Goal: Task Accomplishment & Management: Manage account settings

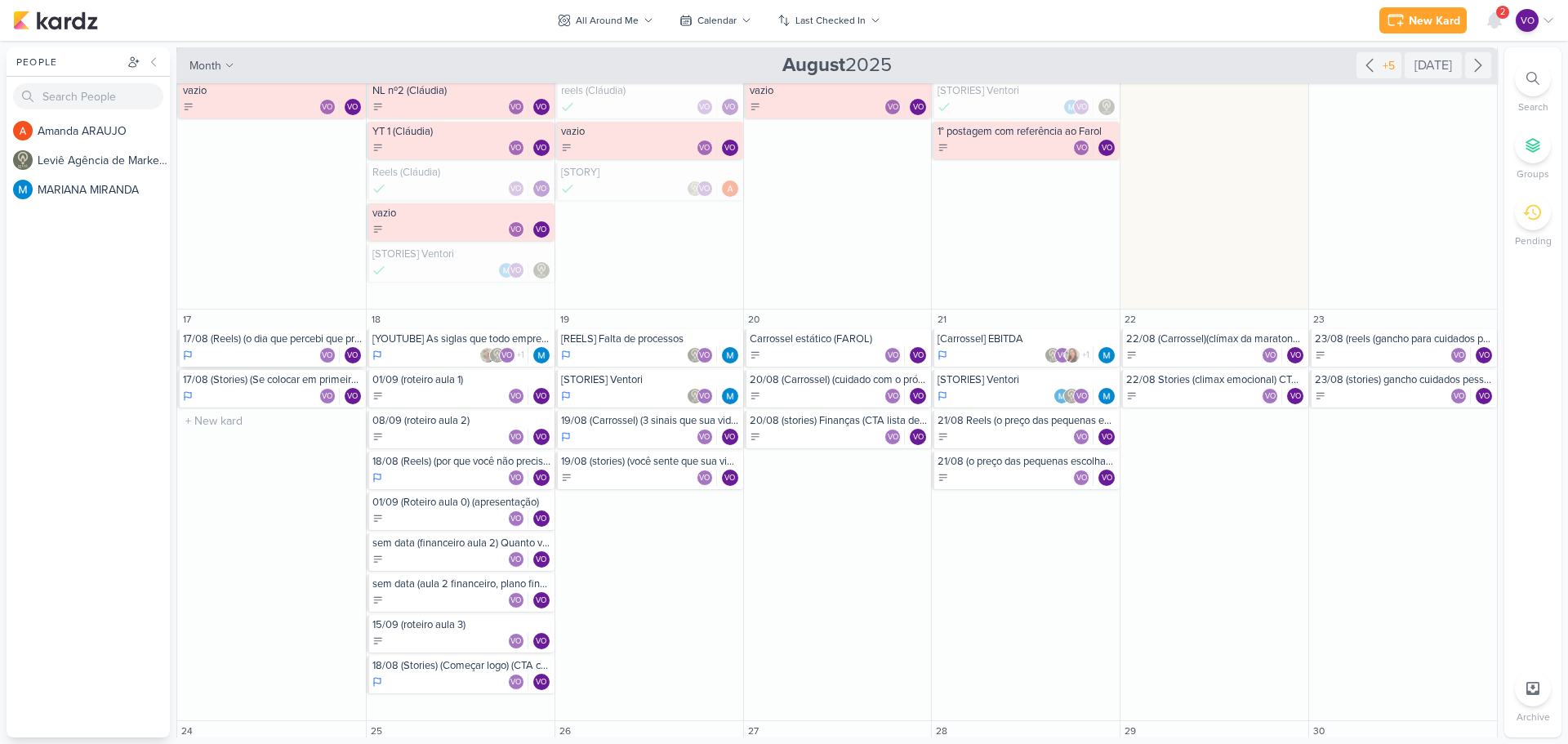
scroll to position [572, 0]
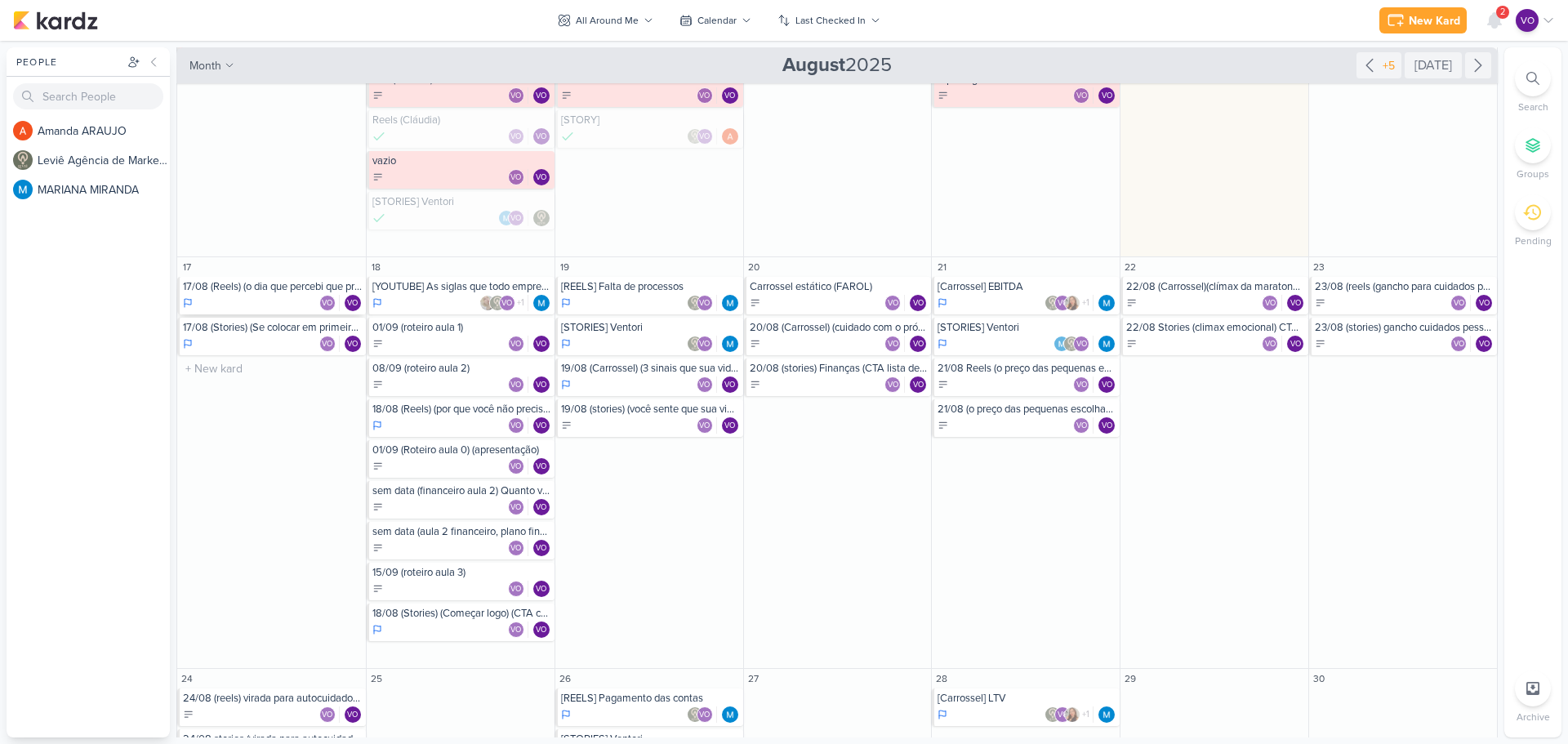
click at [246, 297] on div "VO VO" at bounding box center [272, 303] width 179 height 17
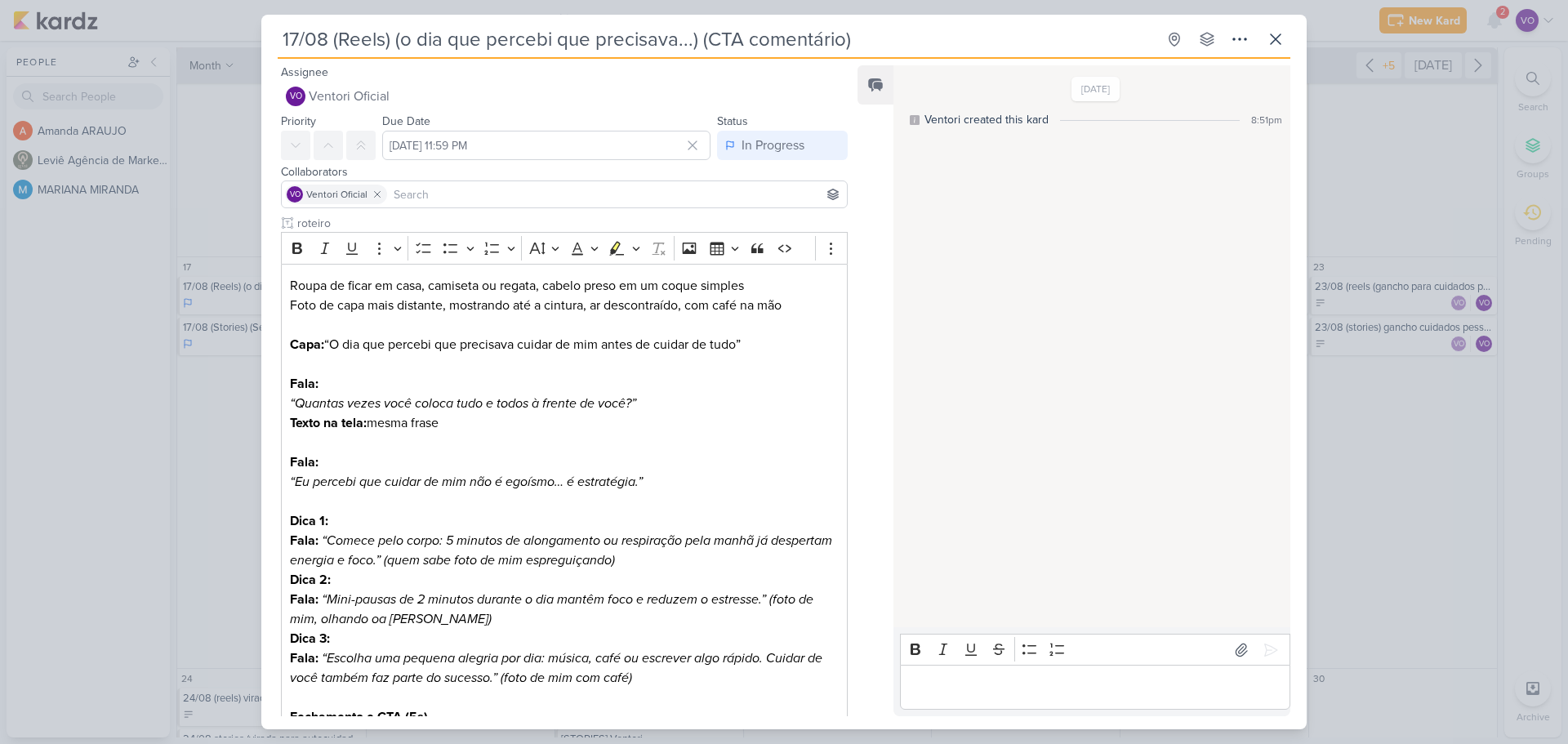
click at [1035, 693] on p "Editor editing area: main" at bounding box center [1095, 687] width 373 height 19
click at [1265, 645] on icon at bounding box center [1270, 649] width 12 height 12
click at [799, 139] on div "In Progress" at bounding box center [773, 144] width 62 height 19
click at [1100, 39] on input "17/08 (Reels) (o dia que percebi que precisava...) (CTA comentário)" at bounding box center [717, 40] width 879 height 29
click at [1277, 33] on icon at bounding box center [1275, 39] width 19 height 19
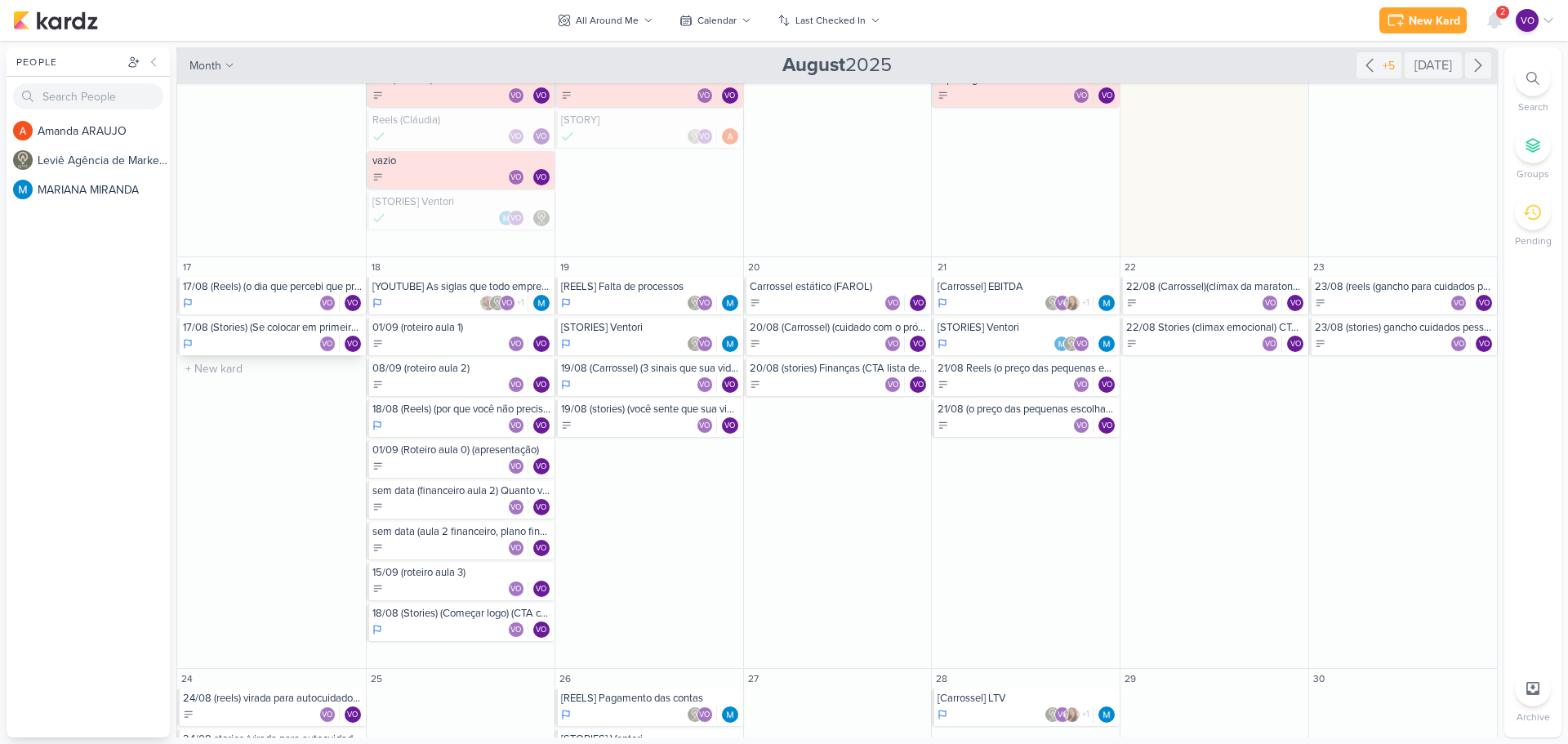
click at [256, 329] on div "17/08 (Stories) (Se colocar em primeiro lugar) (enquete)" at bounding box center [272, 327] width 179 height 13
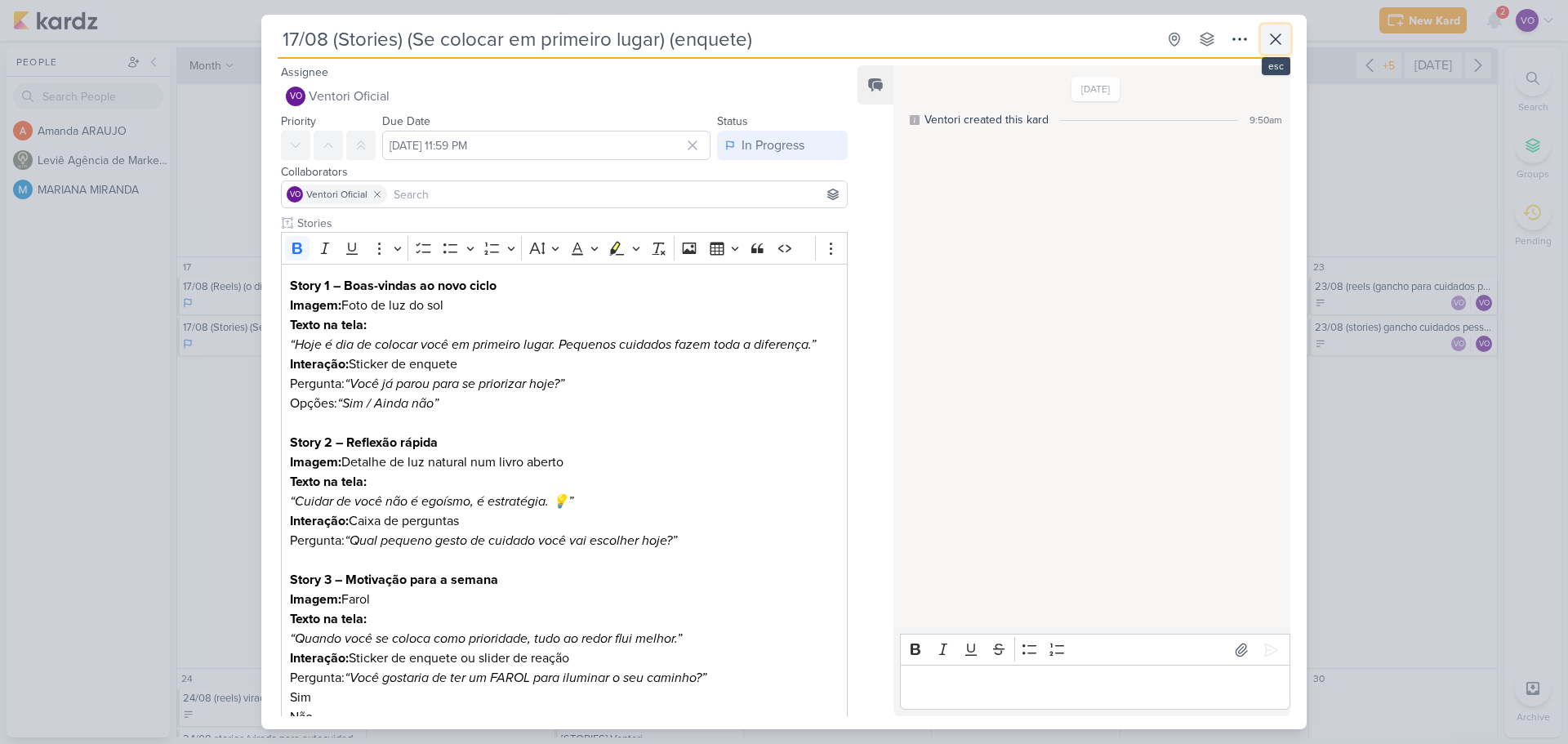
click at [1276, 39] on icon at bounding box center [1275, 39] width 10 height 10
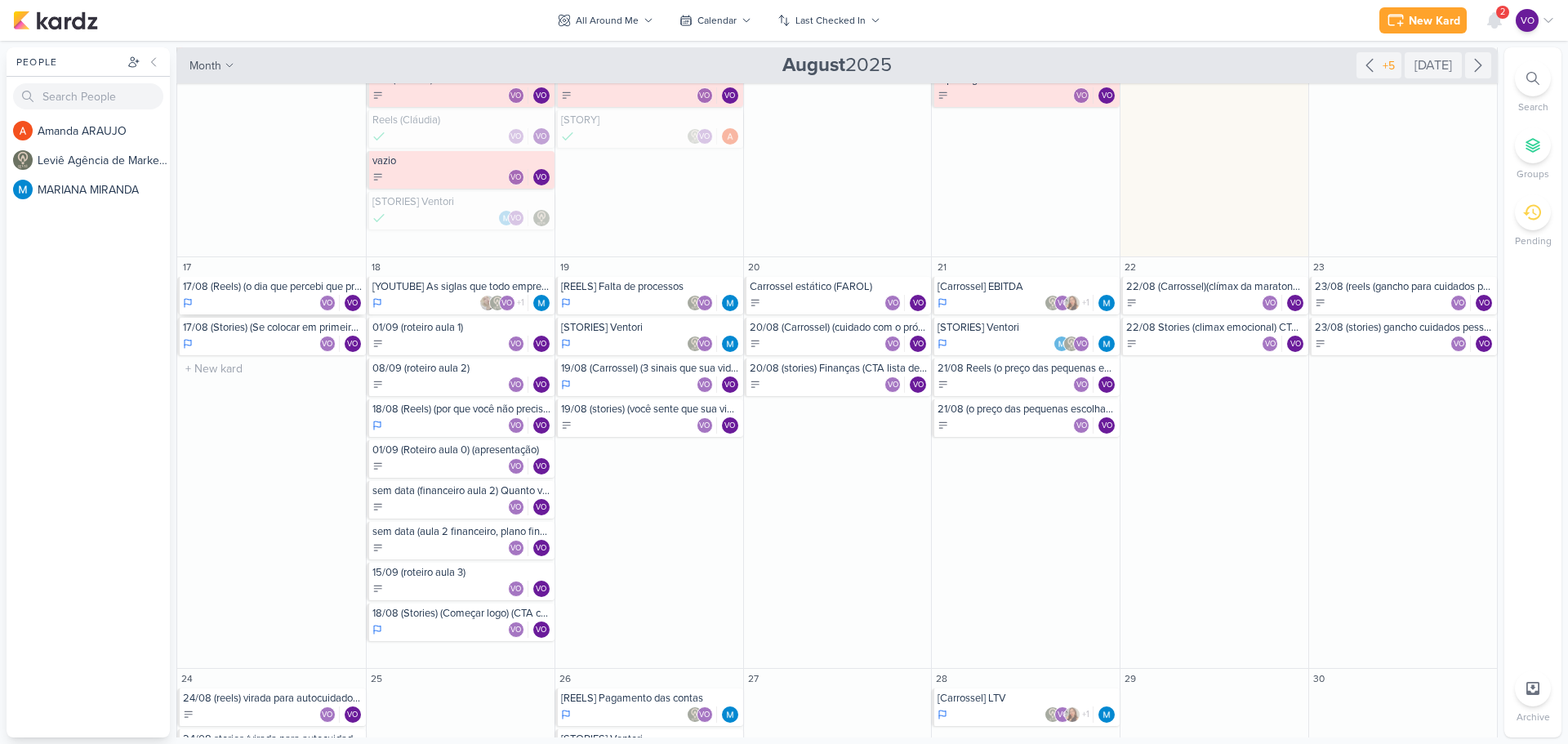
click at [267, 295] on div "VO VO" at bounding box center [272, 303] width 179 height 17
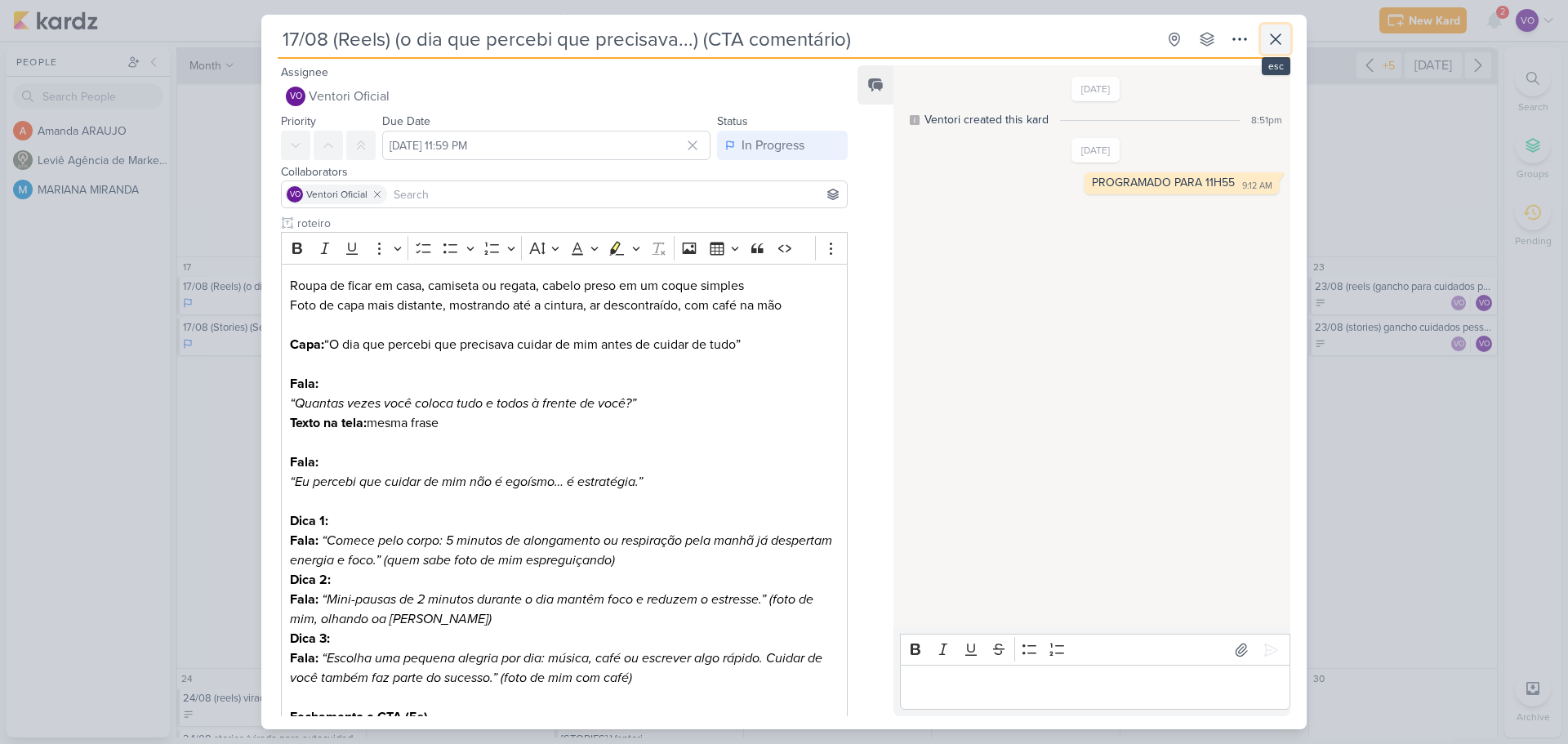
click at [1271, 40] on icon at bounding box center [1275, 39] width 19 height 19
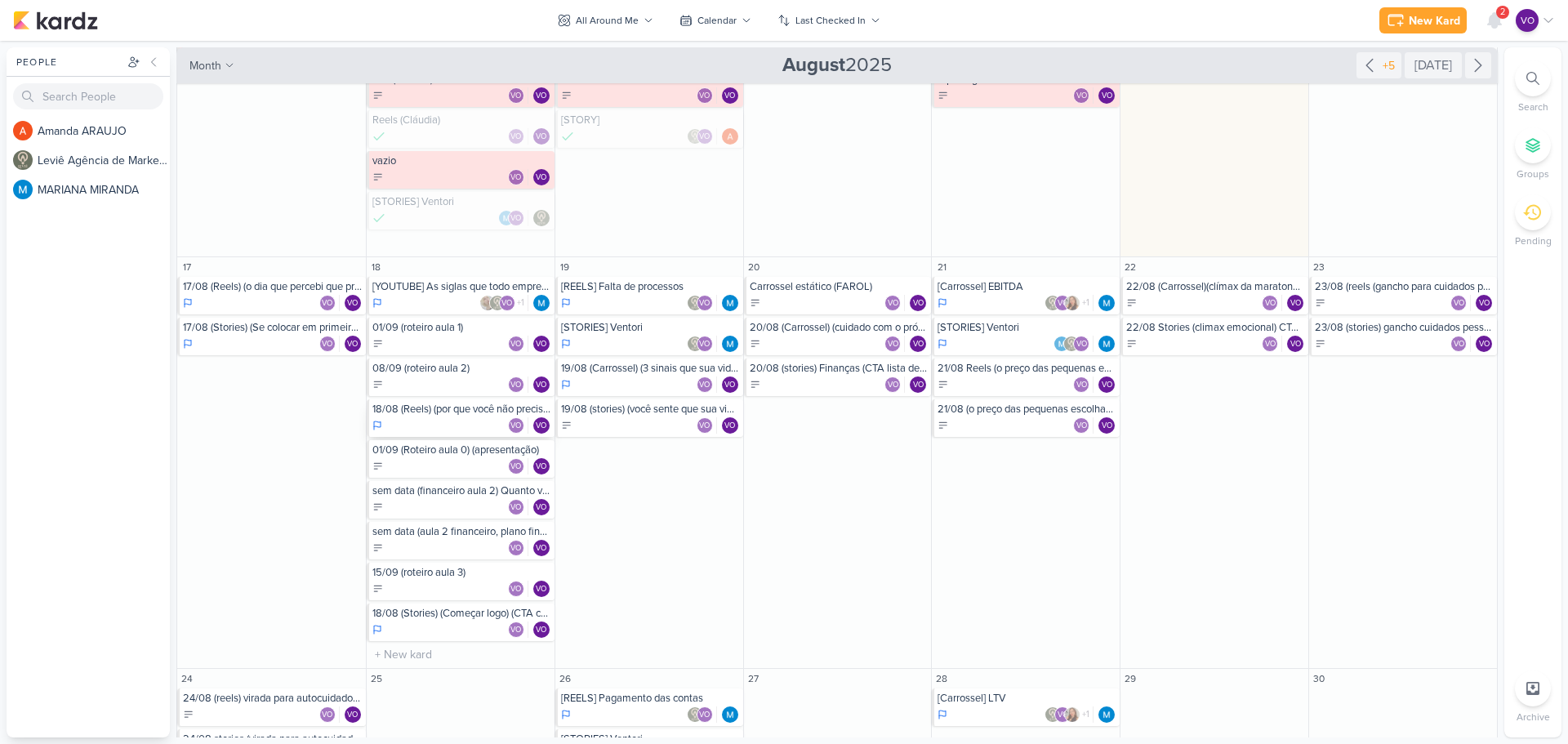
click at [426, 418] on div "VO VO" at bounding box center [461, 426] width 179 height 17
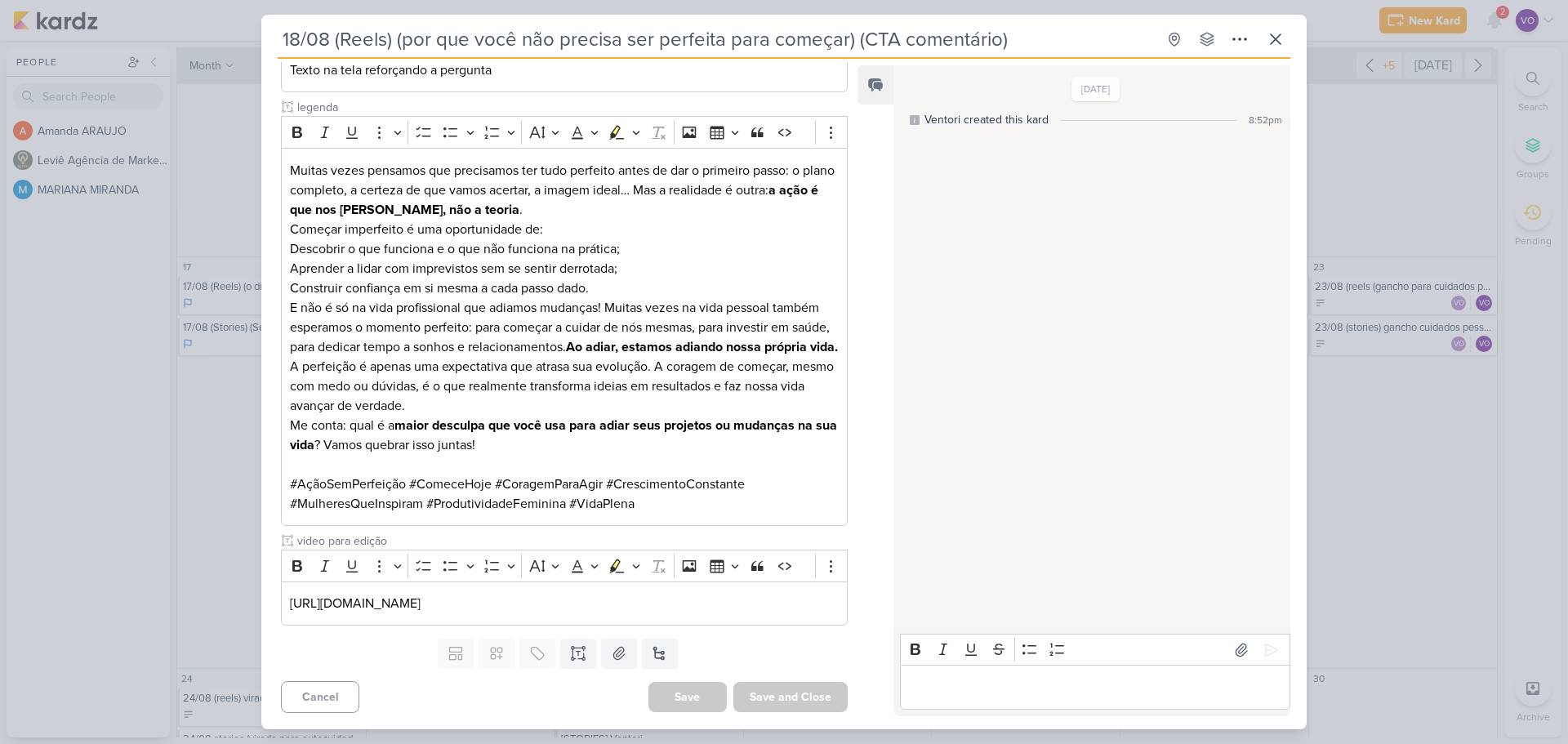
scroll to position [509, 0]
click at [815, 615] on div "[URL][DOMAIN_NAME]" at bounding box center [564, 603] width 566 height 45
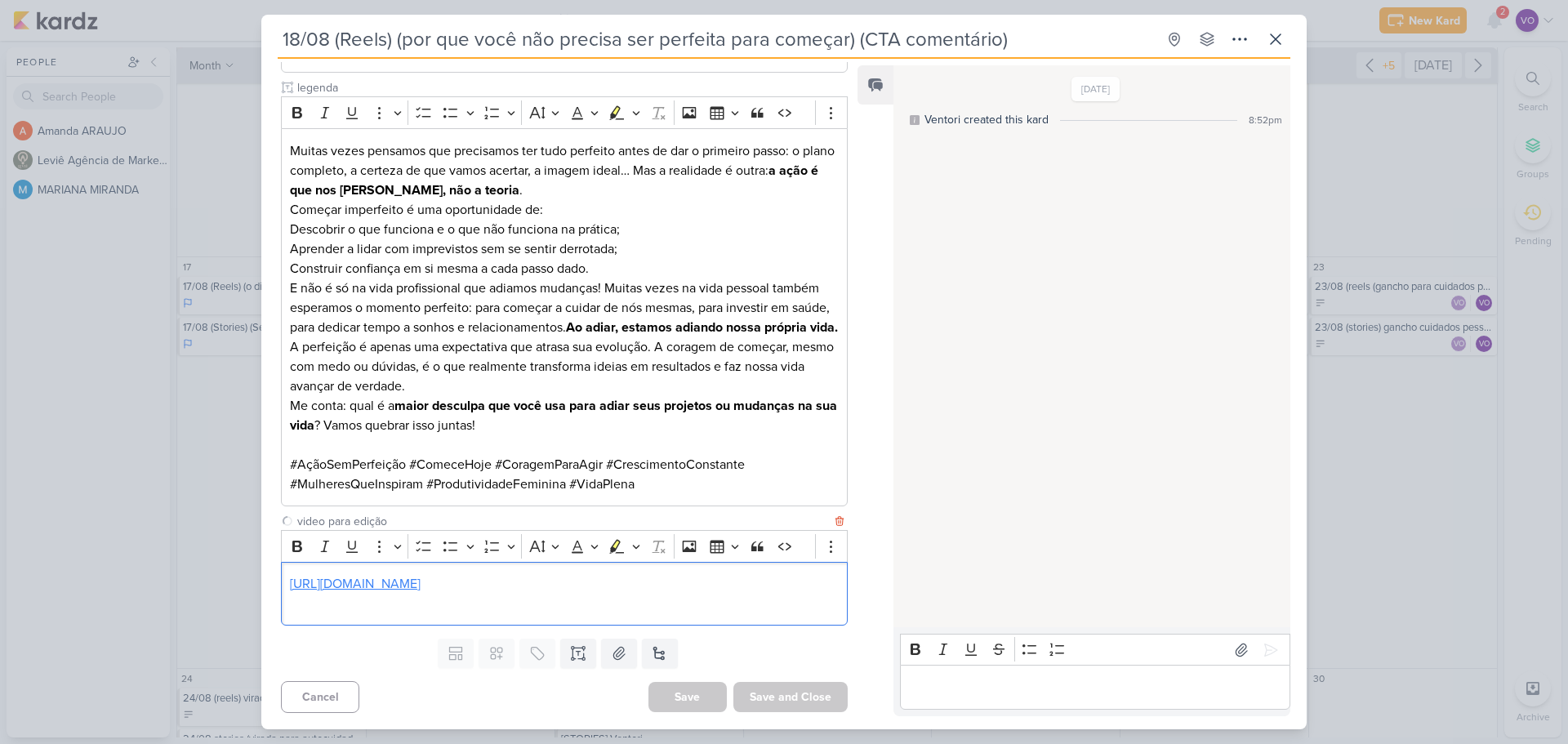
click at [420, 592] on link "[URL][DOMAIN_NAME]" at bounding box center [355, 584] width 131 height 17
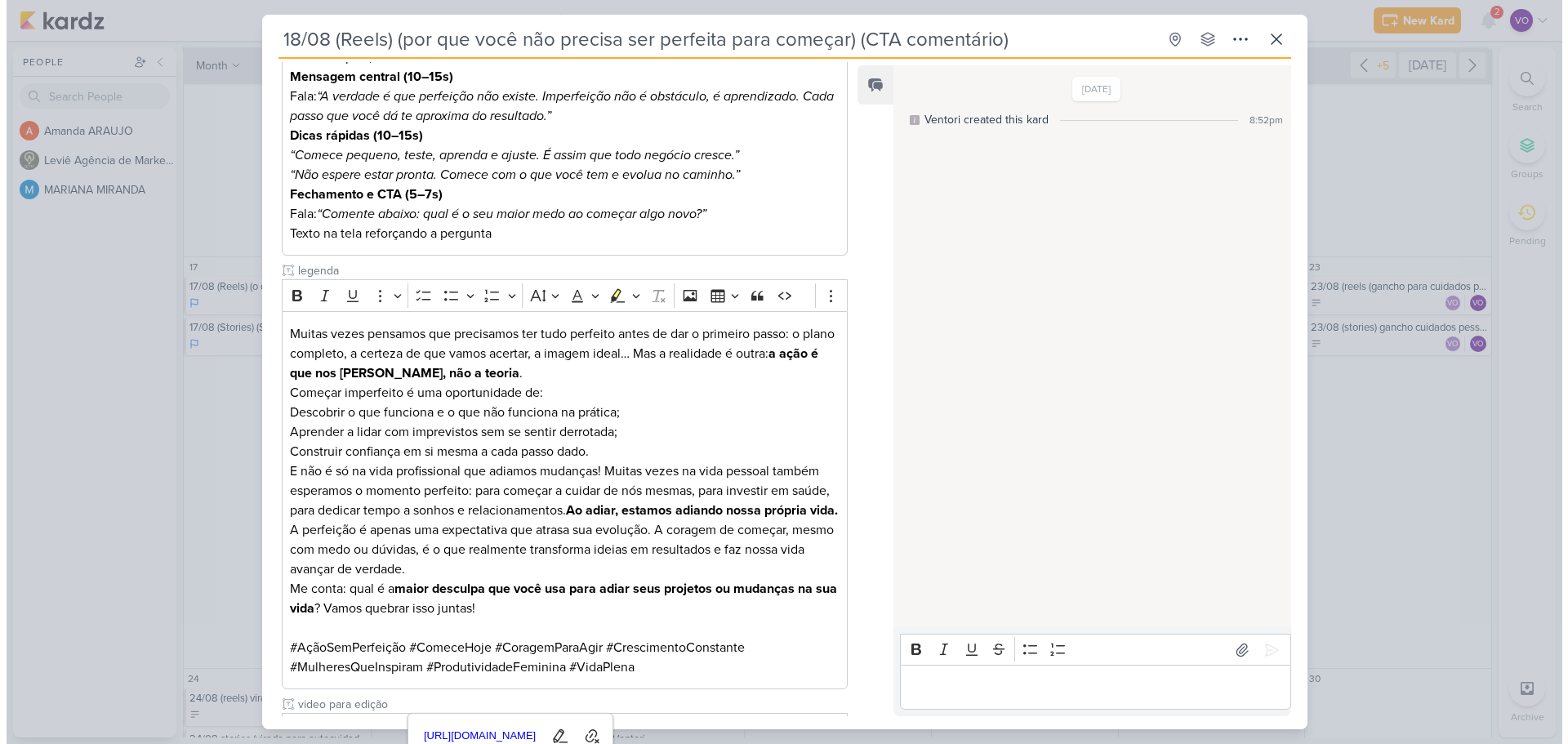
scroll to position [408, 0]
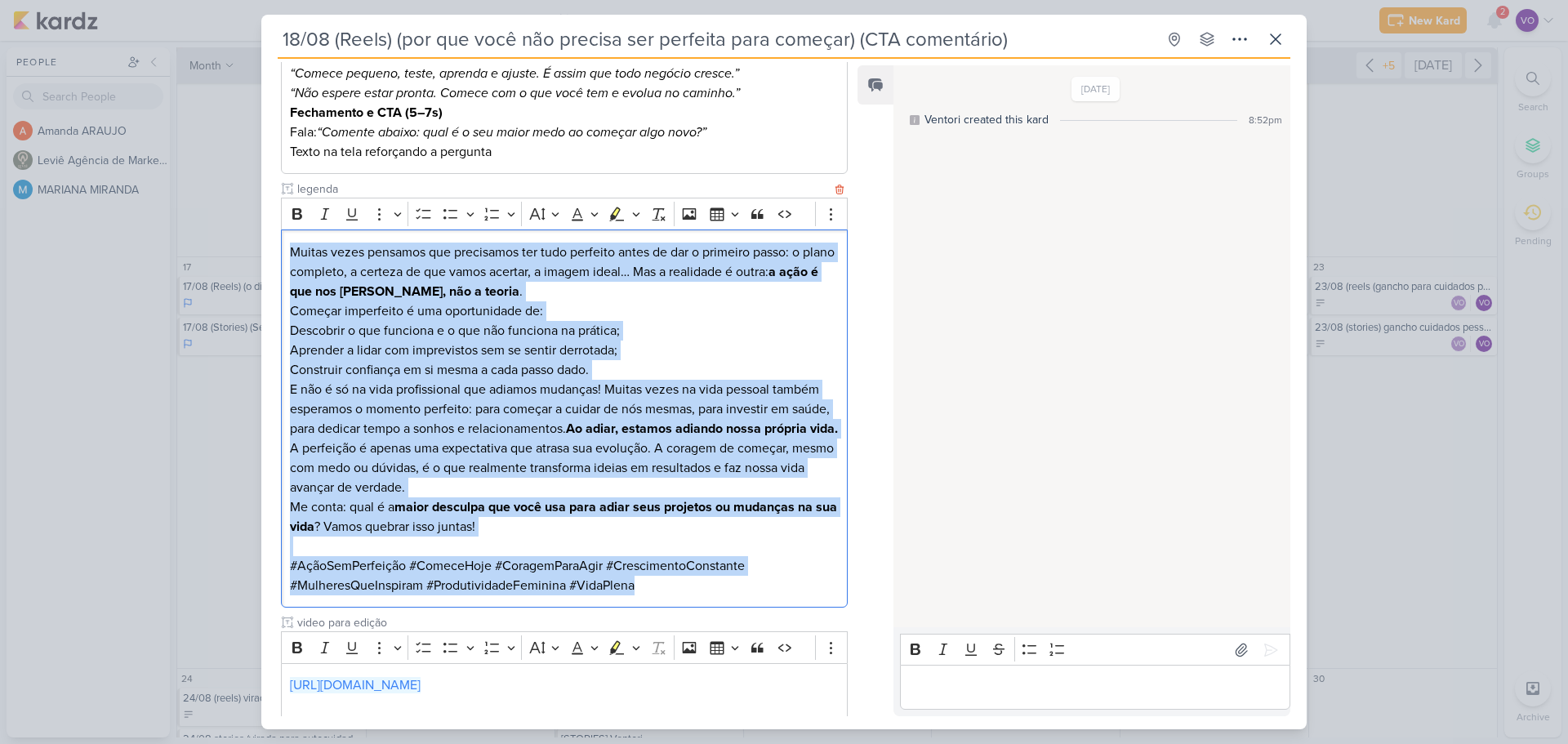
drag, startPoint x: 289, startPoint y: 252, endPoint x: 666, endPoint y: 617, distance: 524.7
click at [666, 608] on div "Muitas vezes pensamos que precisamos ter tudo perfeito antes de dar o primeiro …" at bounding box center [564, 418] width 566 height 378
copy div "Loremi dolor sitametc adi elitseddoe tem inci utlabore etdol ma ali e adminimv …"
click at [963, 703] on div "Editor editing area: main" at bounding box center [1095, 687] width 391 height 45
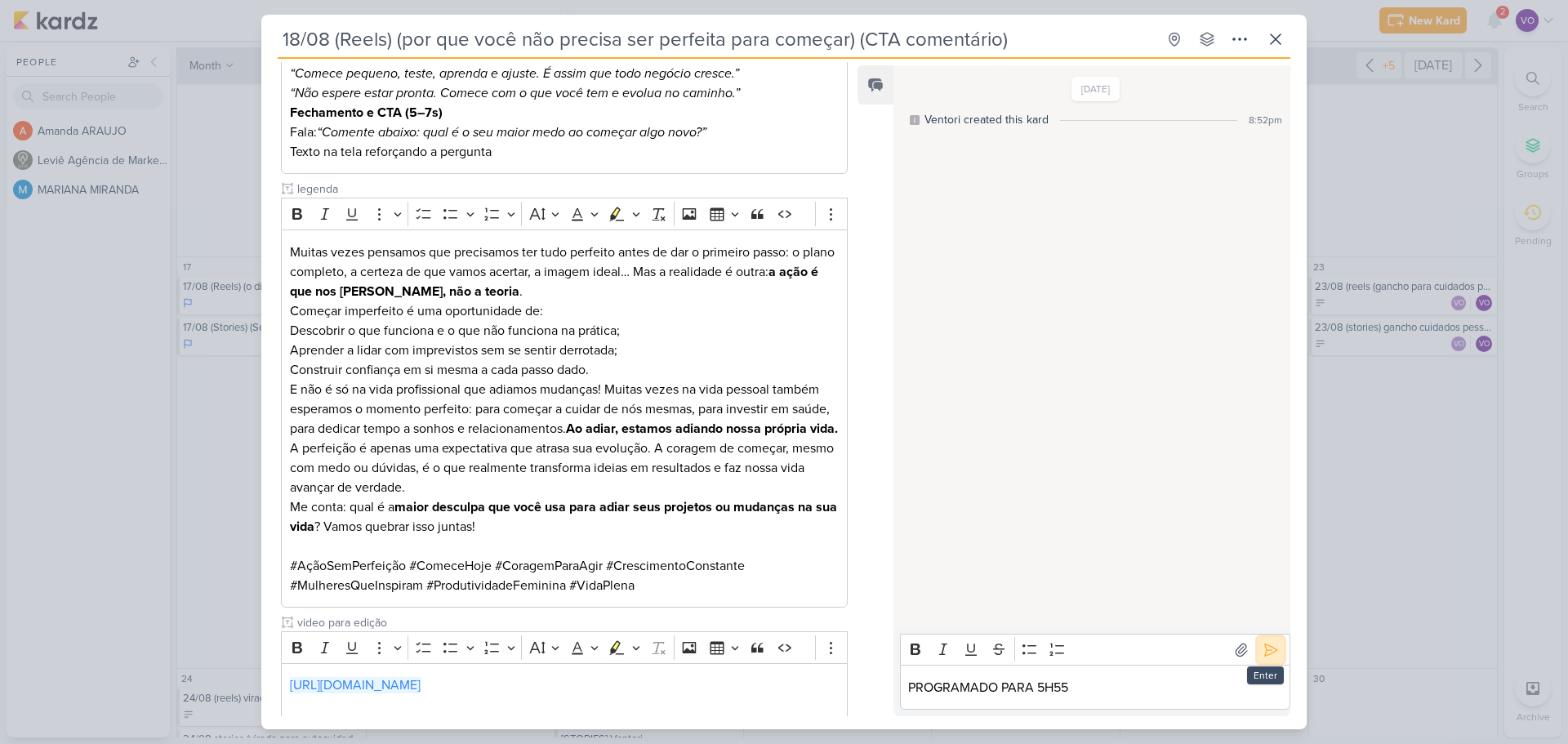
click at [1271, 652] on icon at bounding box center [1270, 650] width 17 height 17
click at [1283, 38] on icon at bounding box center [1275, 39] width 19 height 19
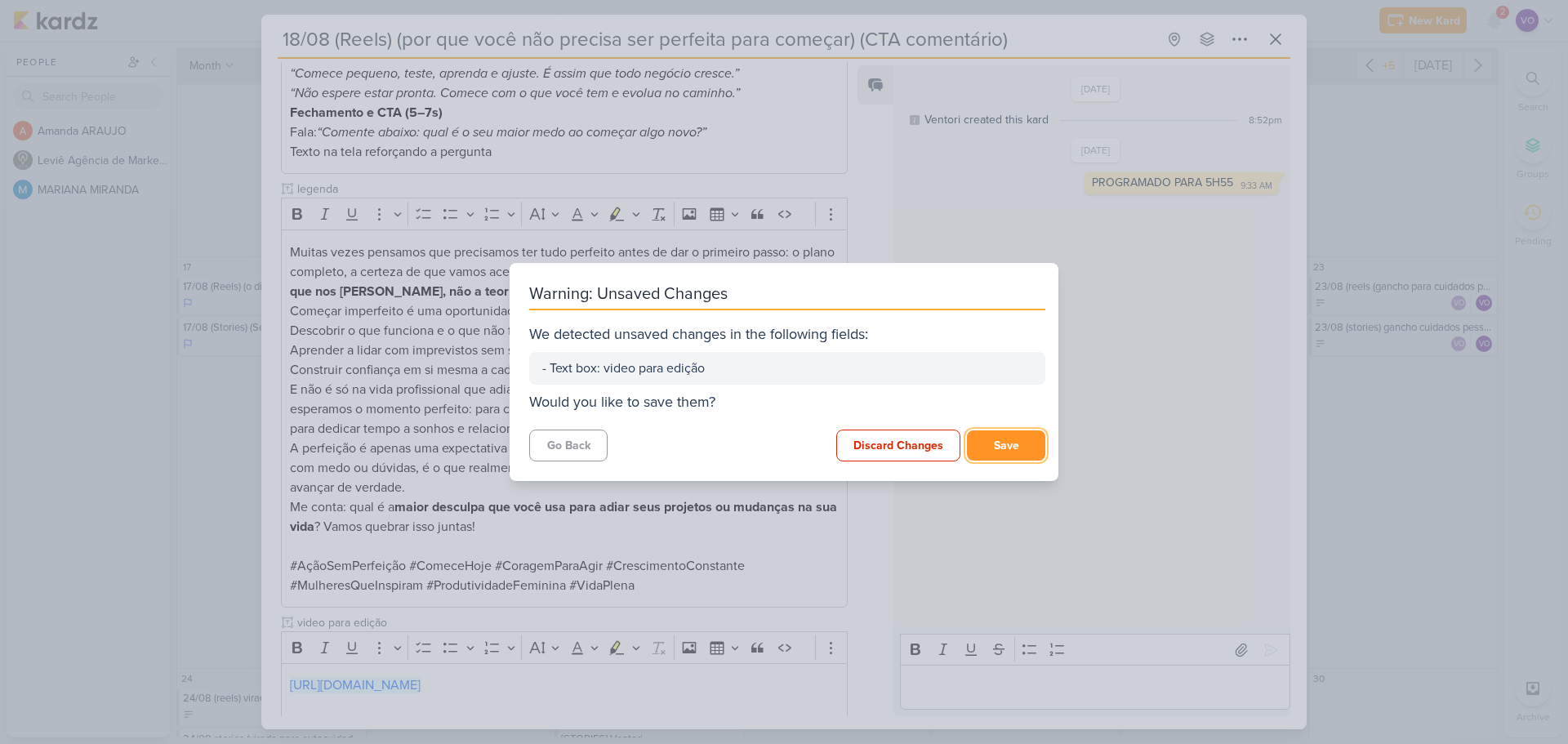
click at [979, 449] on button "Save" at bounding box center [1006, 445] width 78 height 30
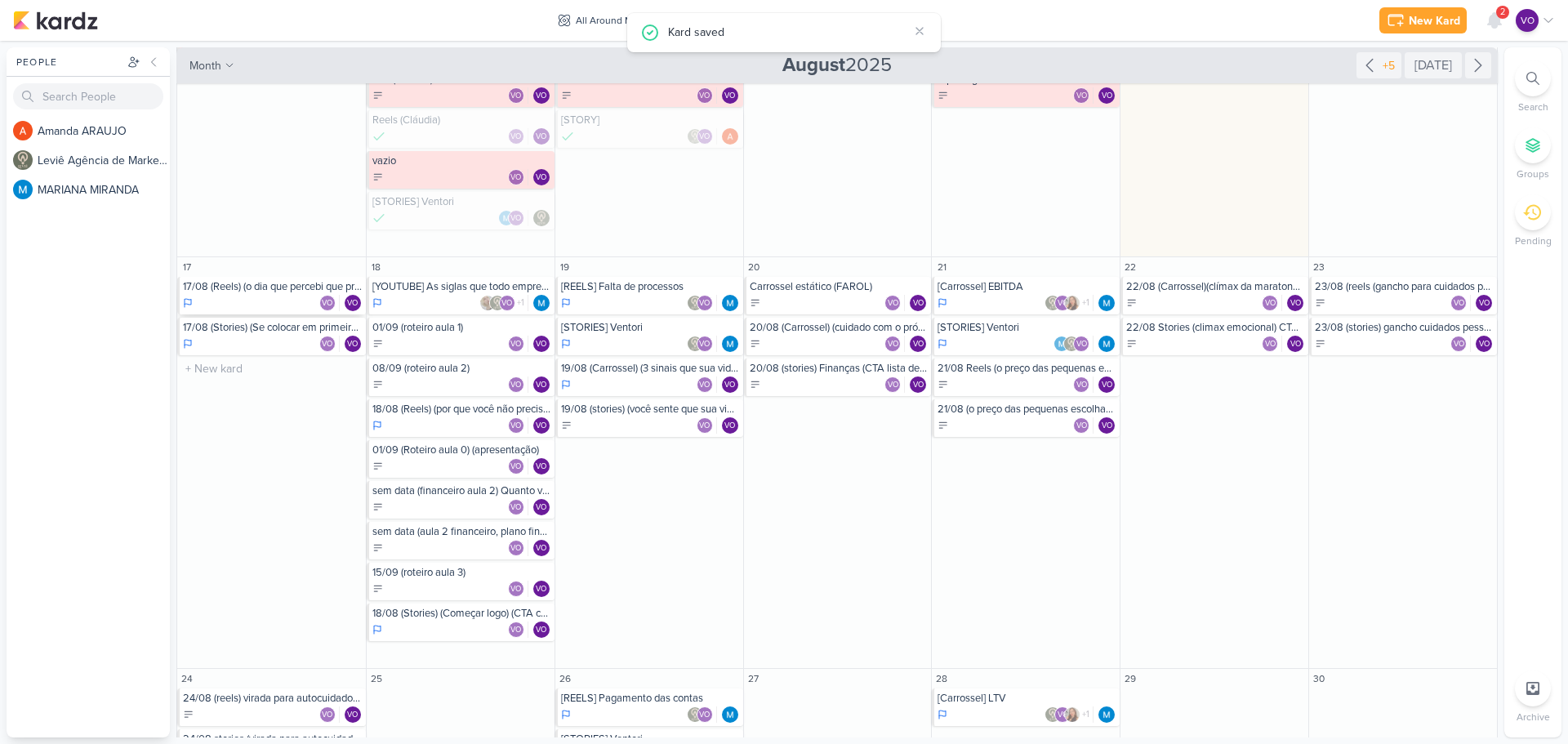
click at [239, 293] on div "17/08 (Reels) (o dia que percebi que precisava...) (CTA comentário) [PERSON_NAM…" at bounding box center [271, 295] width 188 height 38
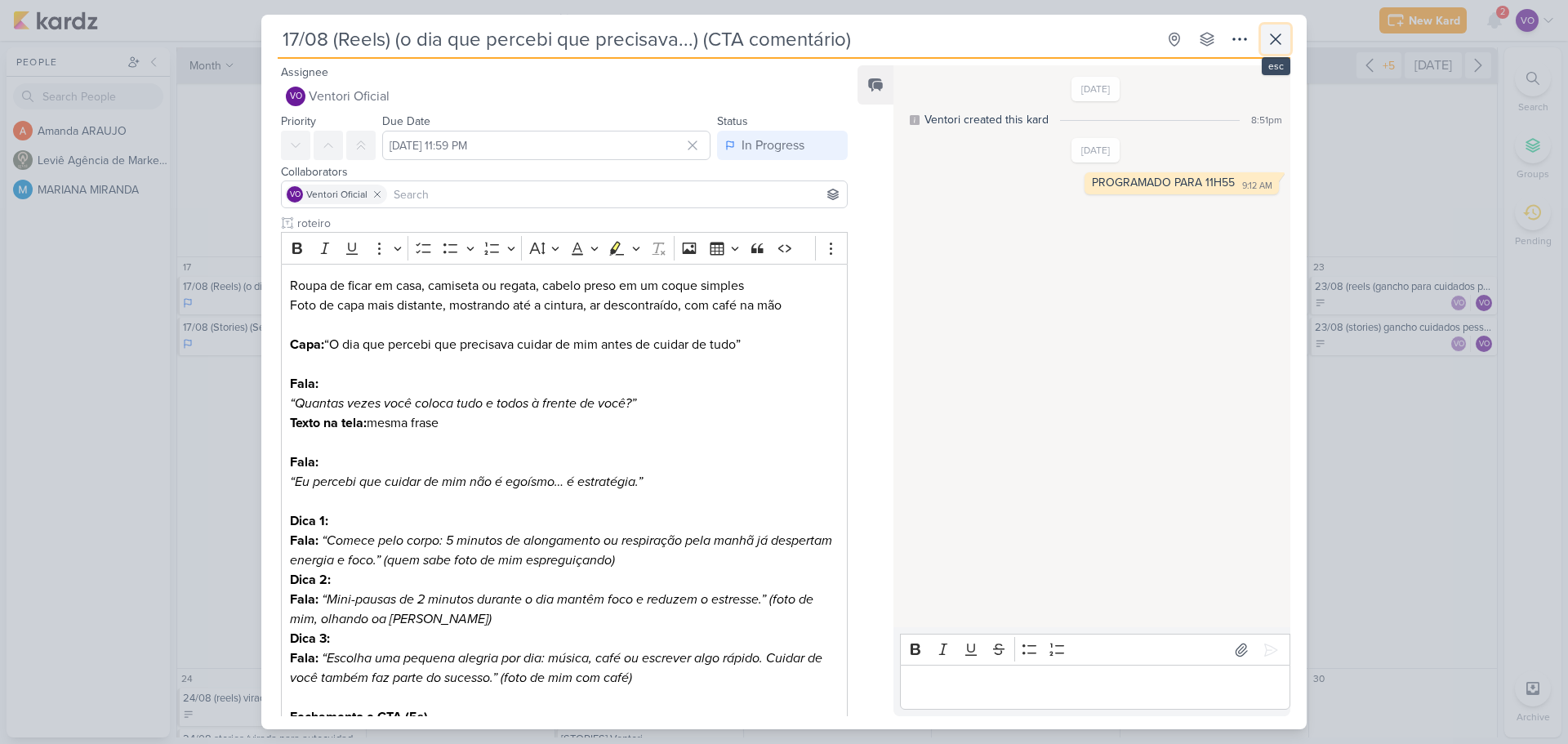
click at [1278, 35] on icon at bounding box center [1275, 39] width 19 height 19
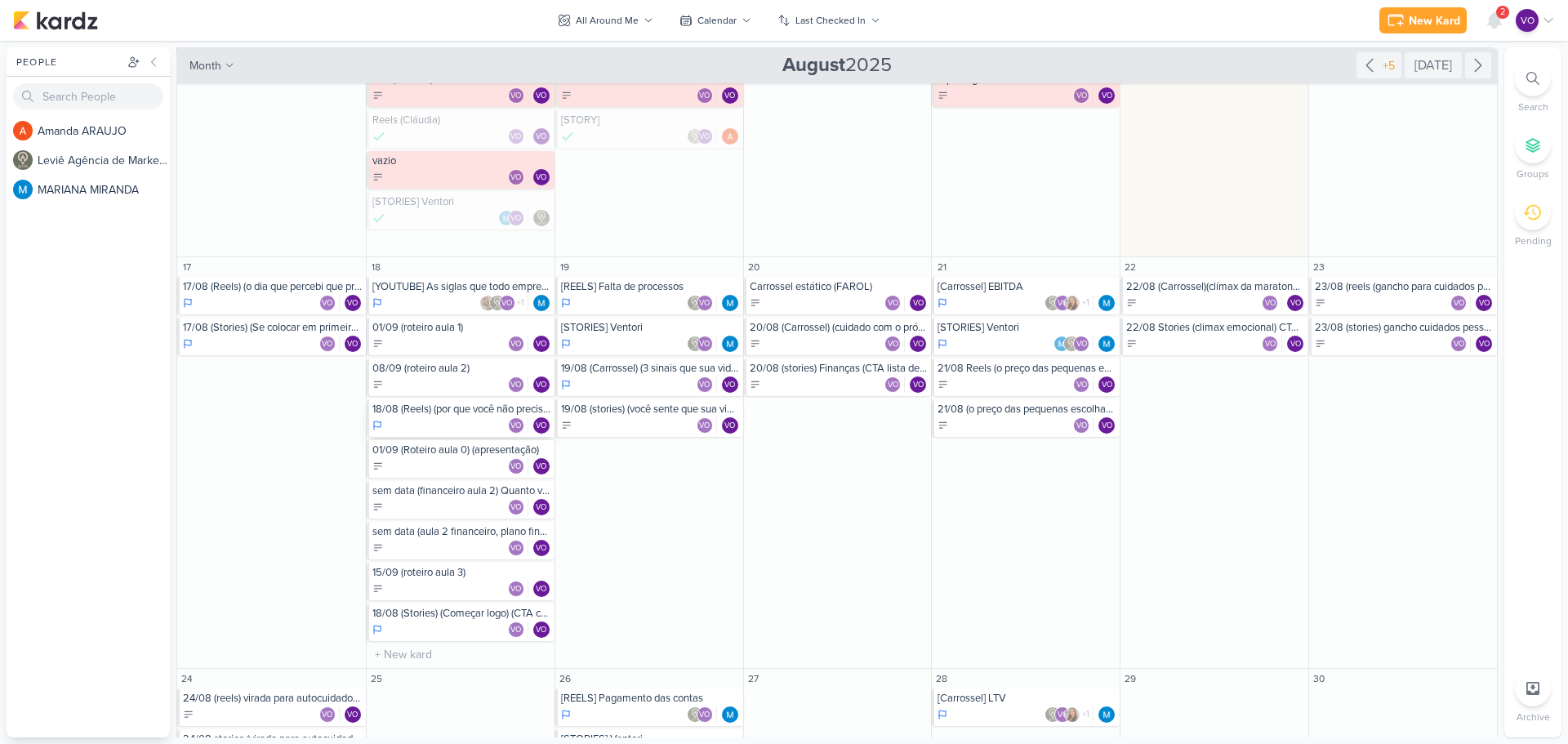
click at [419, 416] on div "18/08 (Reels) (por que você não precisa ser perfeita para começar) (CTA comentá…" at bounding box center [460, 418] width 187 height 38
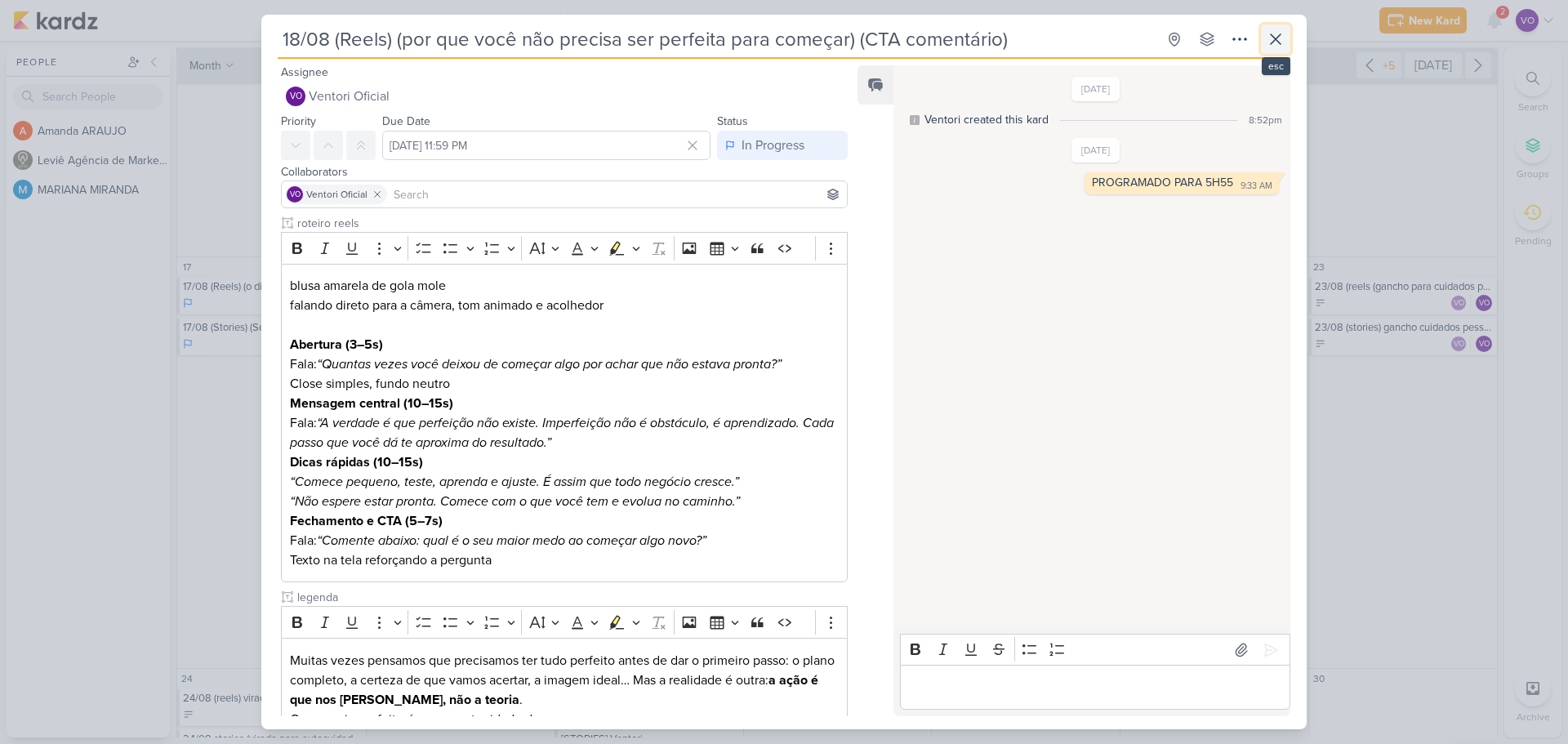
click at [1283, 40] on icon at bounding box center [1275, 39] width 19 height 19
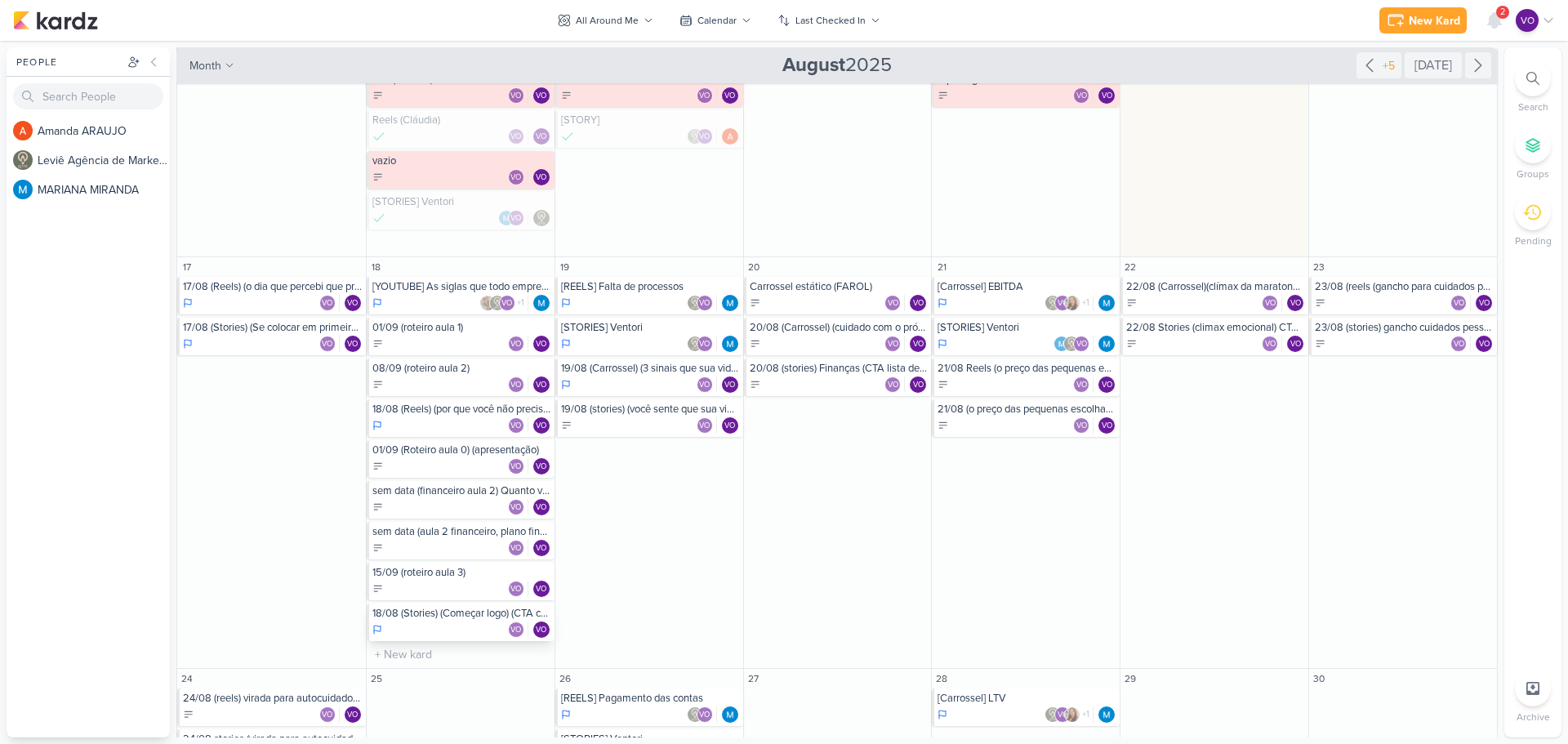
click at [435, 627] on div "VO VO" at bounding box center [461, 630] width 179 height 17
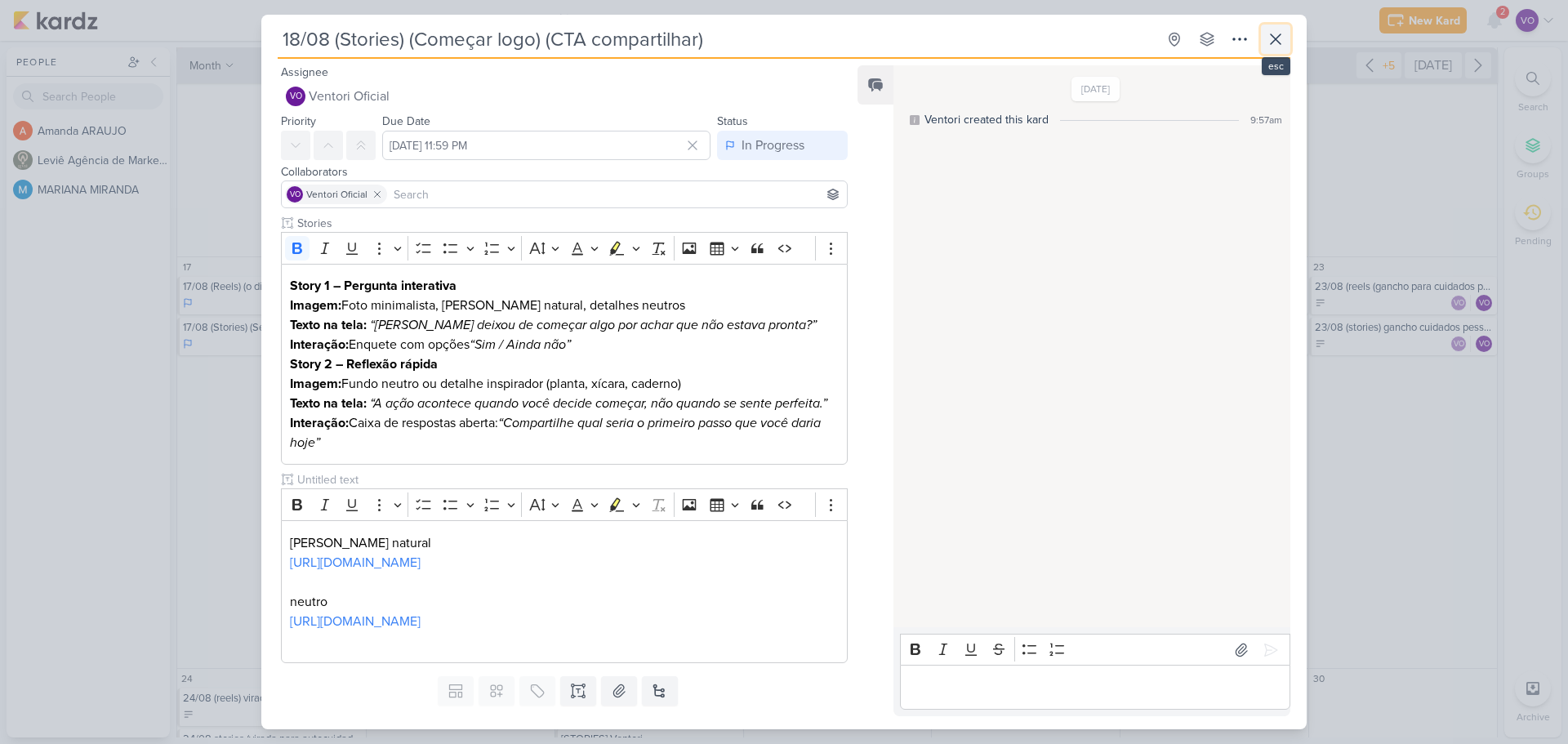
click at [1277, 43] on icon at bounding box center [1275, 39] width 19 height 19
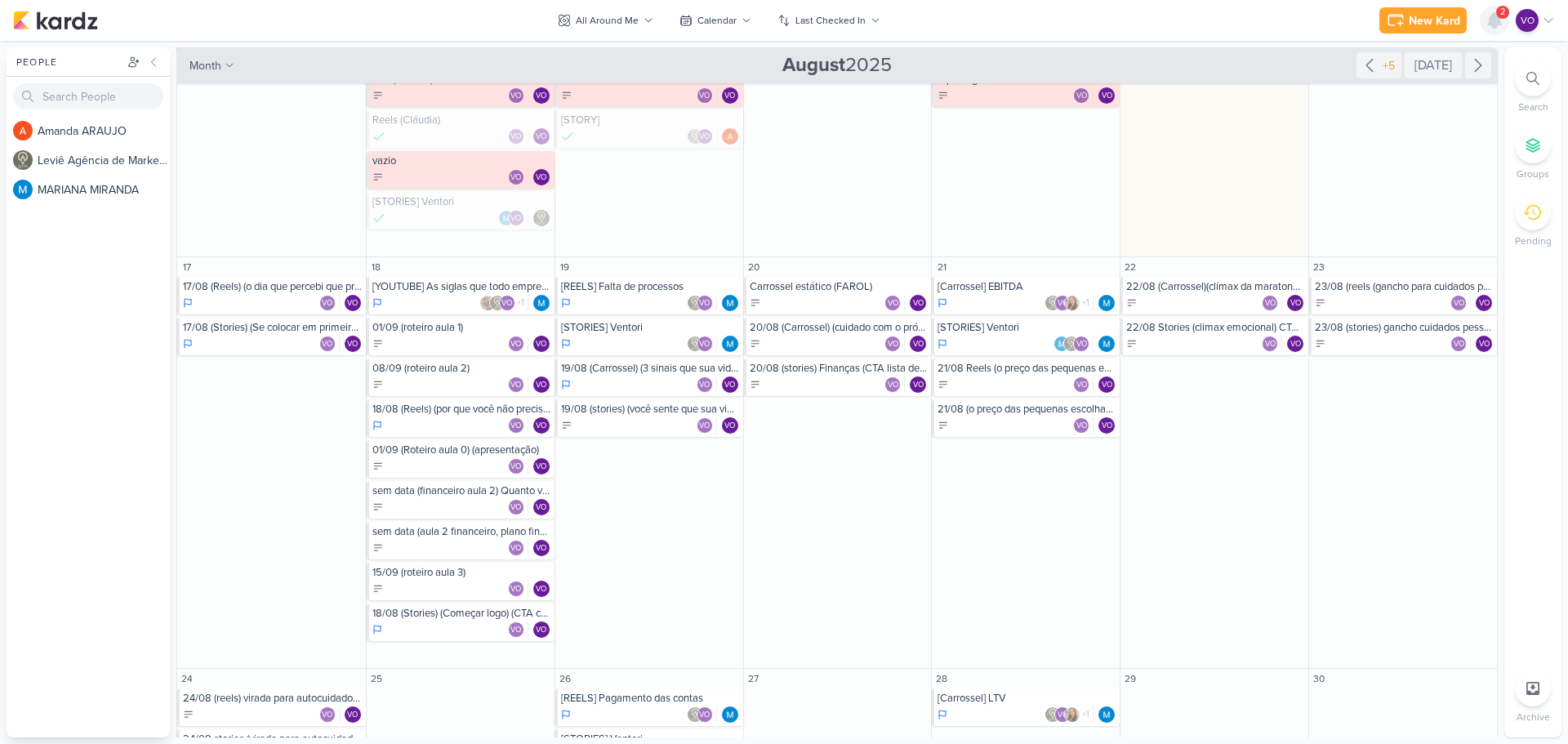
click at [1492, 22] on icon at bounding box center [1494, 20] width 13 height 15
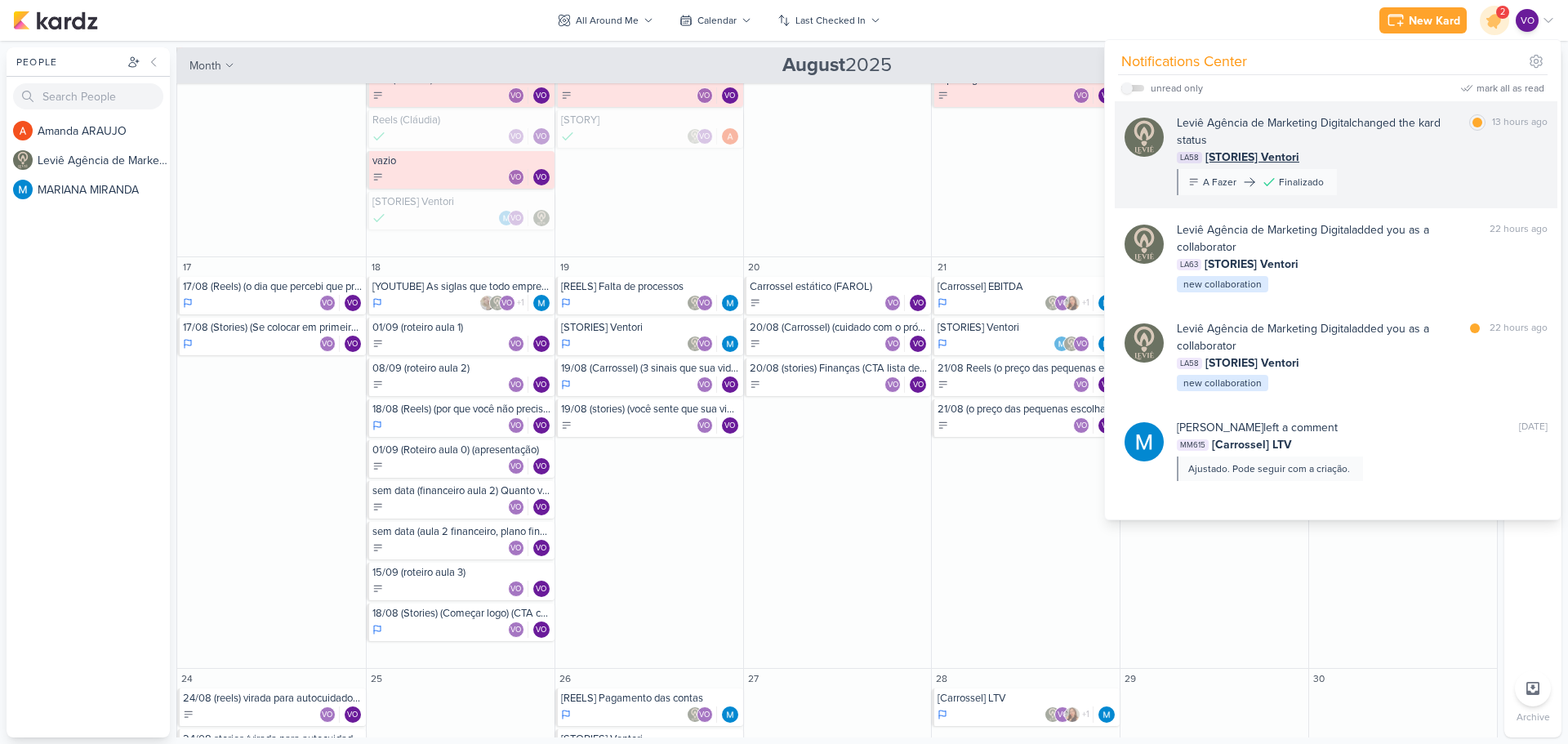
click at [1373, 160] on div "LA58 [STORIES] Ventori" at bounding box center [1361, 157] width 370 height 17
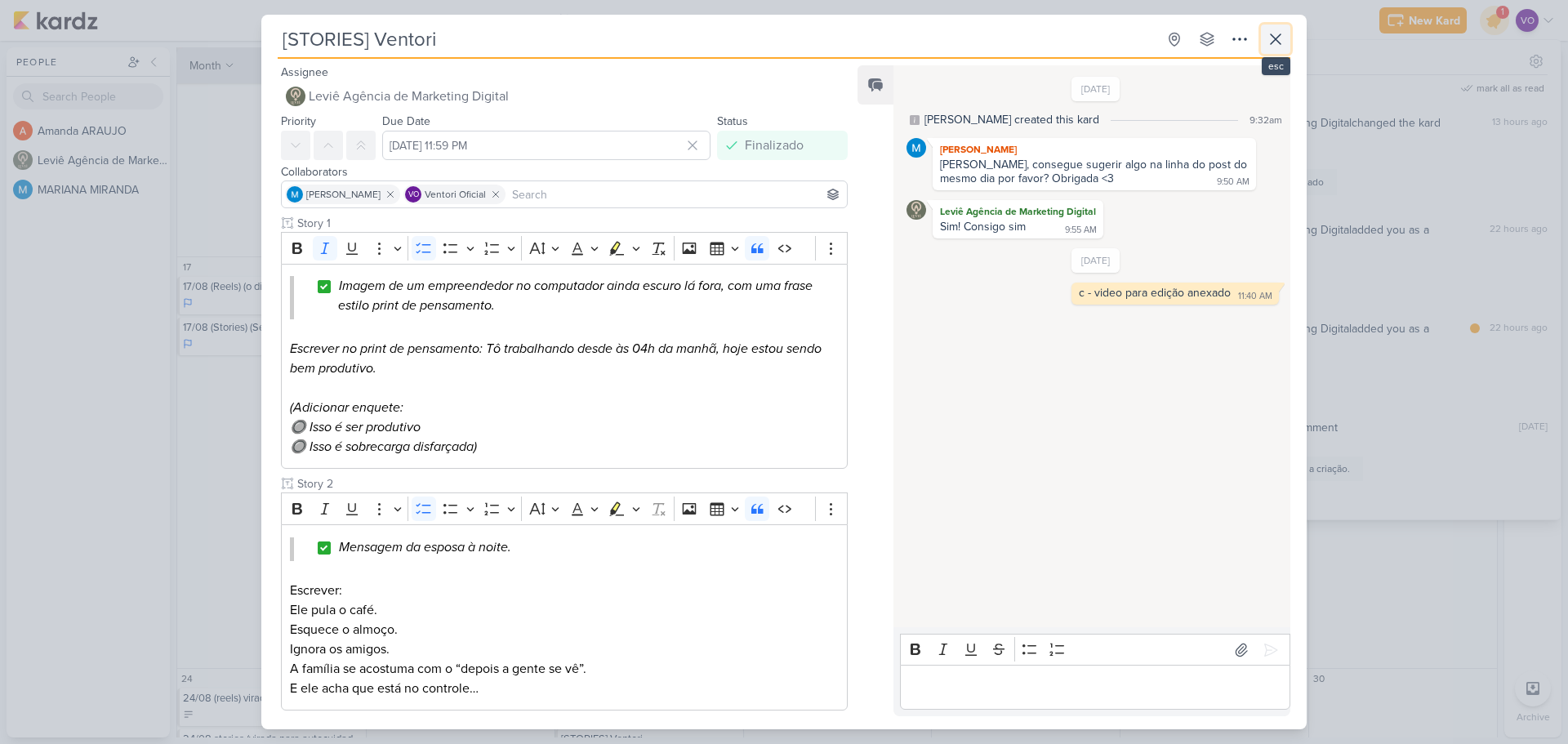
click at [1283, 34] on icon at bounding box center [1275, 39] width 19 height 19
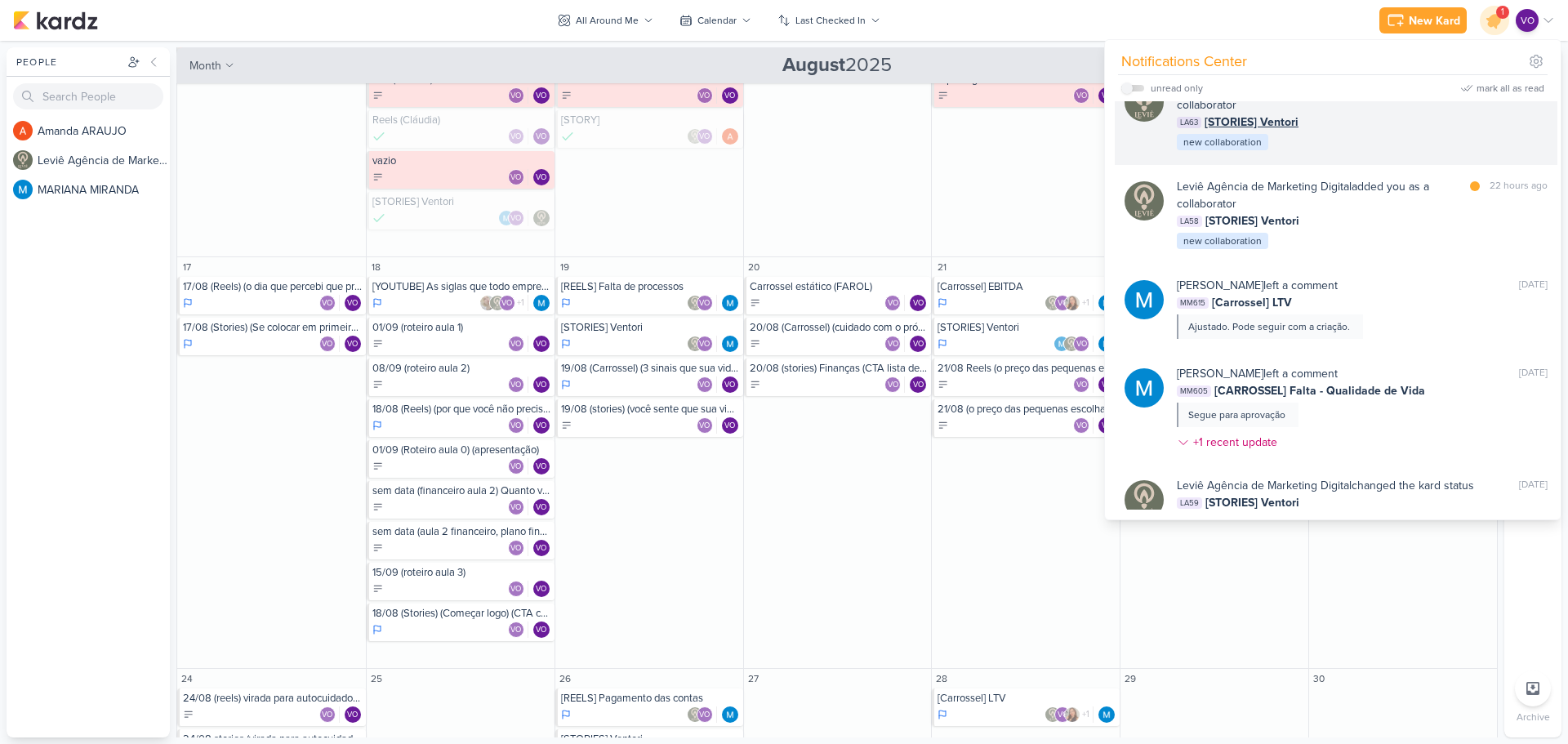
scroll to position [164, 0]
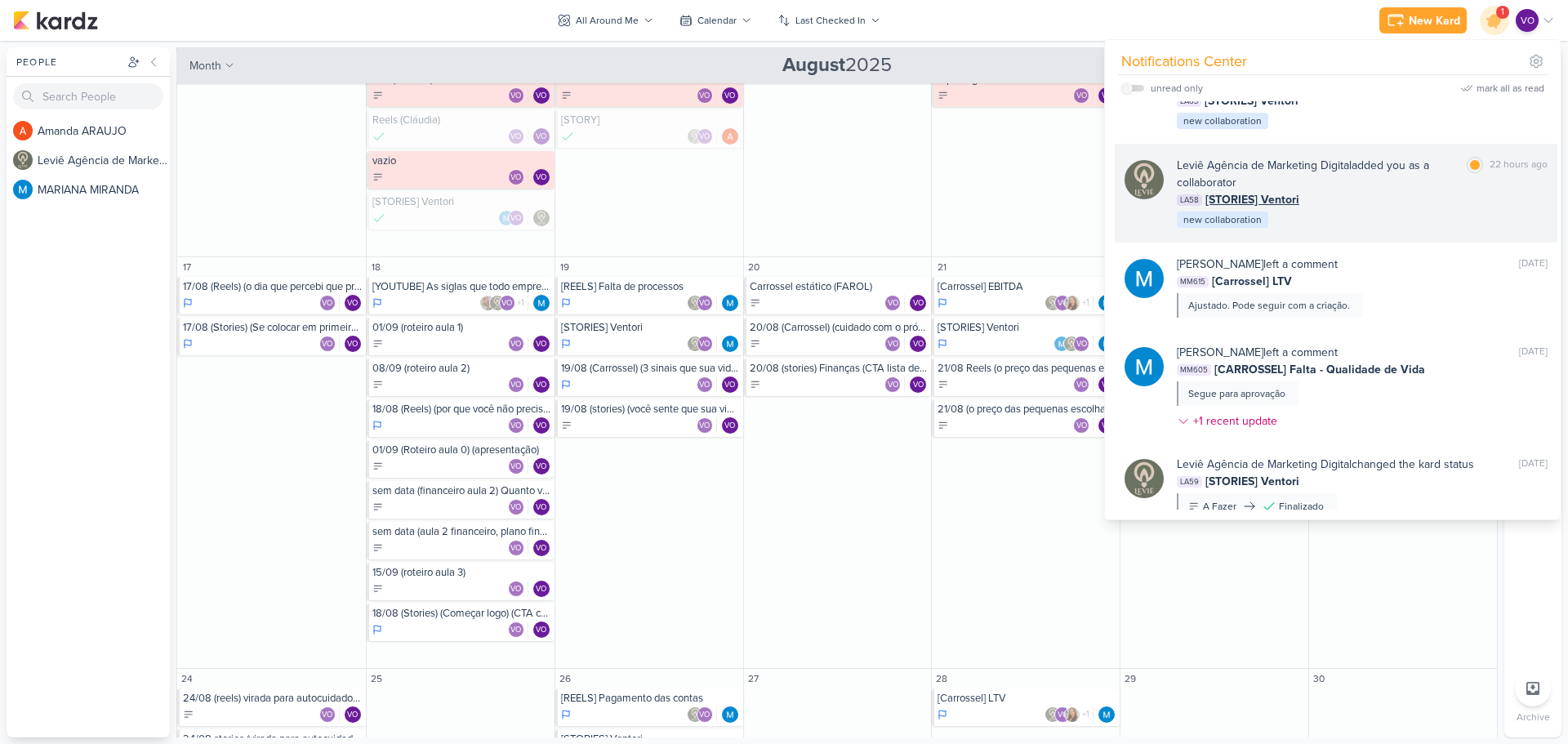
click at [1380, 197] on div "LA58 [STORIES] Ventori" at bounding box center [1361, 200] width 370 height 17
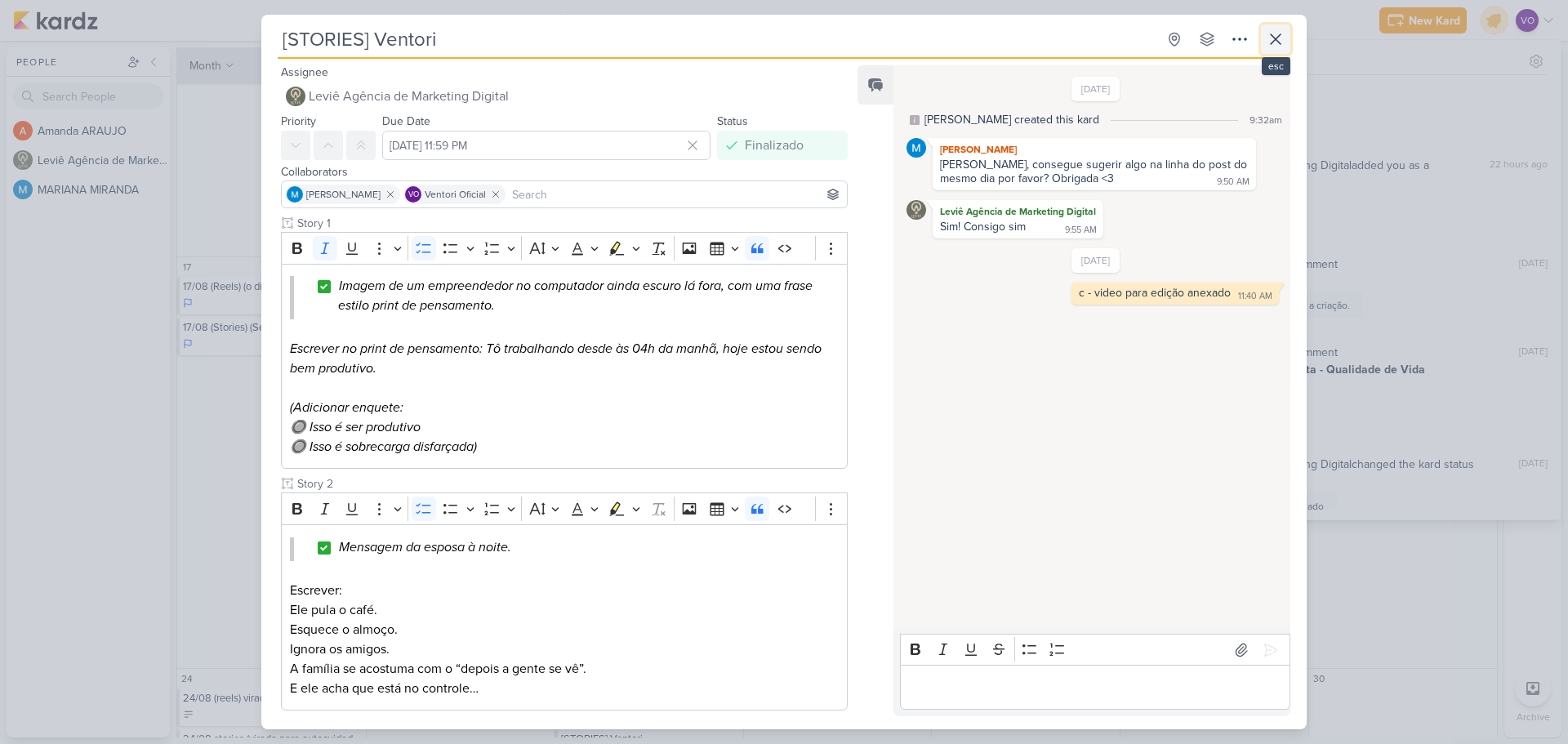
click at [1273, 44] on icon at bounding box center [1275, 39] width 19 height 19
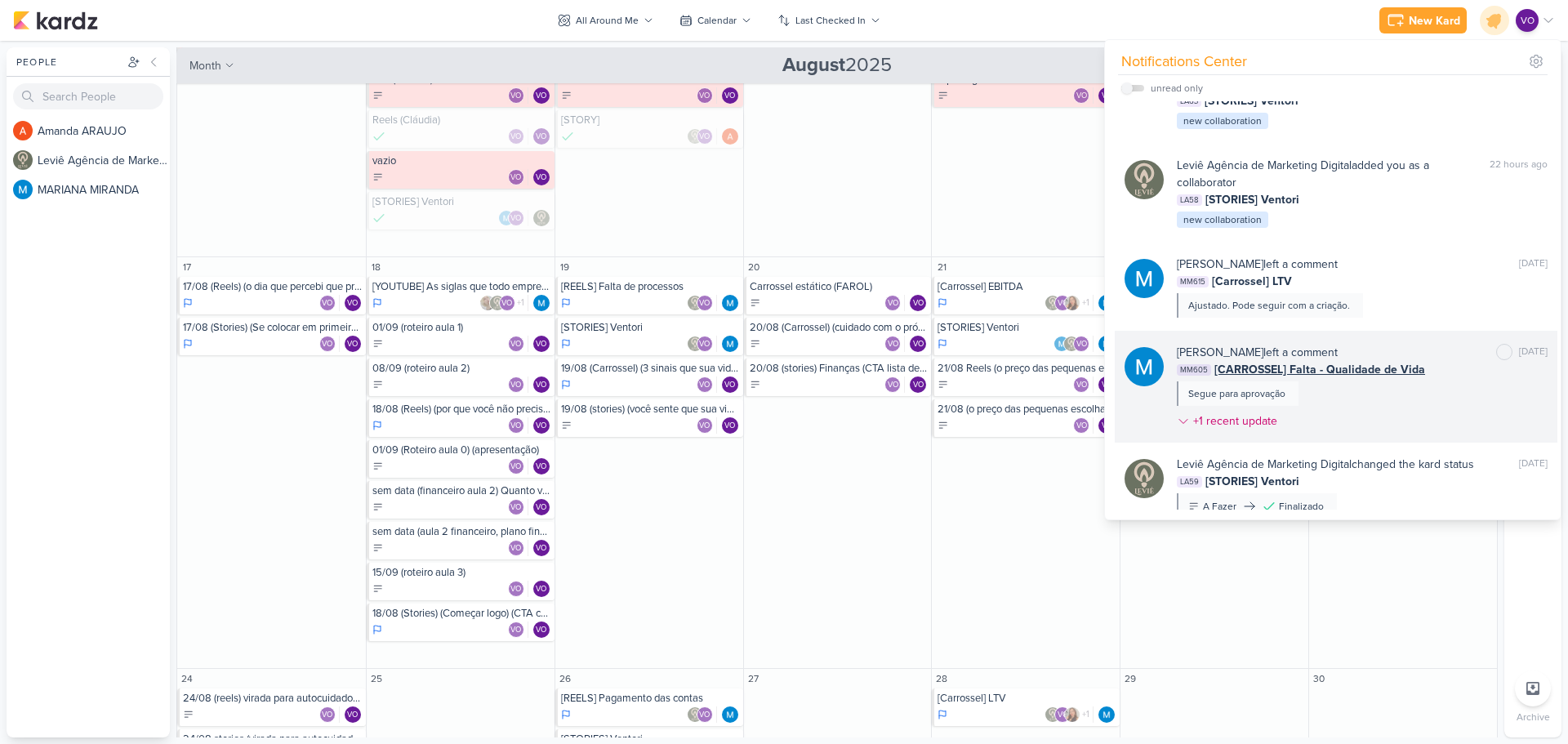
click at [1358, 404] on div "[PERSON_NAME] left a comment [PERSON_NAME] as unread [DATE] MM605 [CARROSSEL] F…" at bounding box center [1361, 390] width 370 height 92
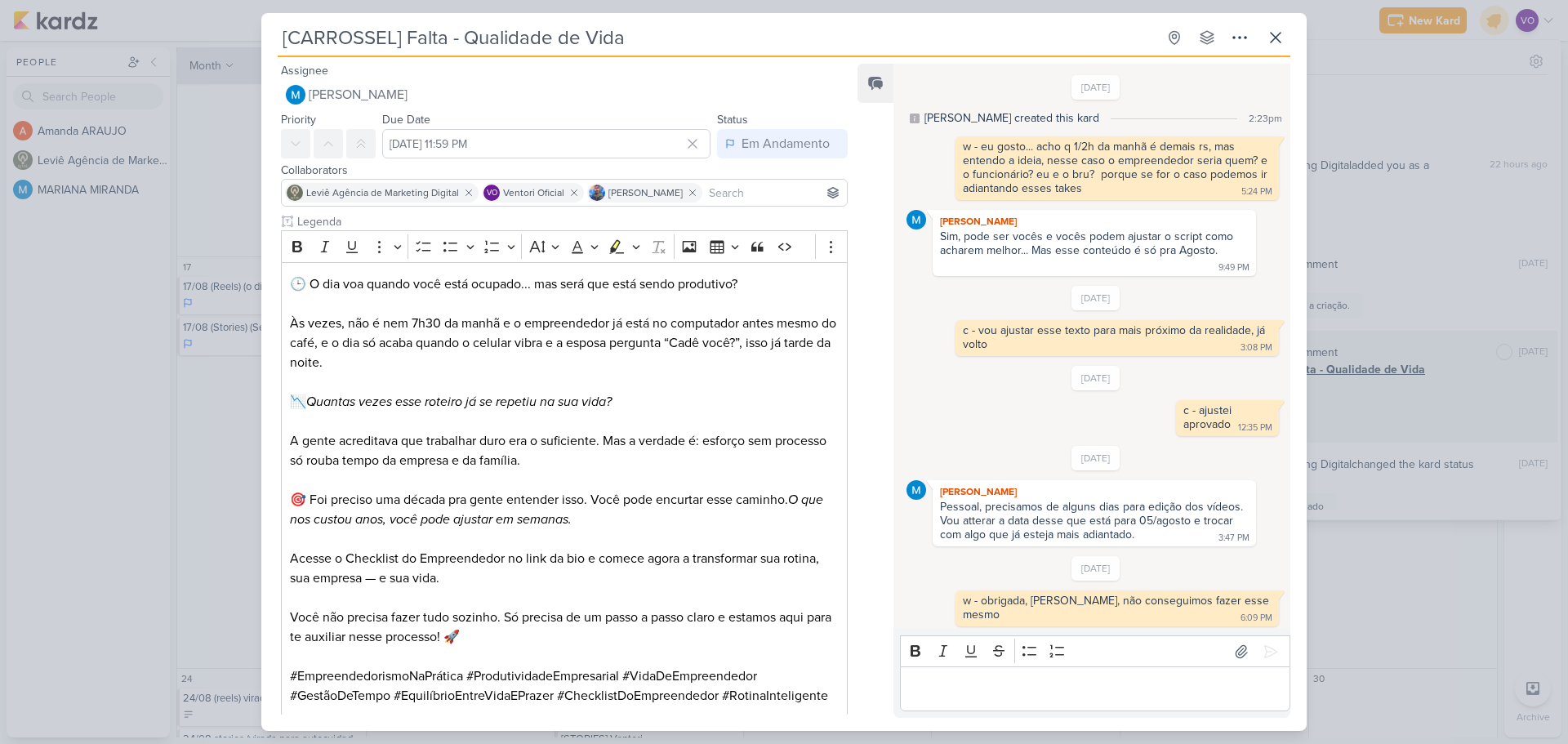
scroll to position [343, 0]
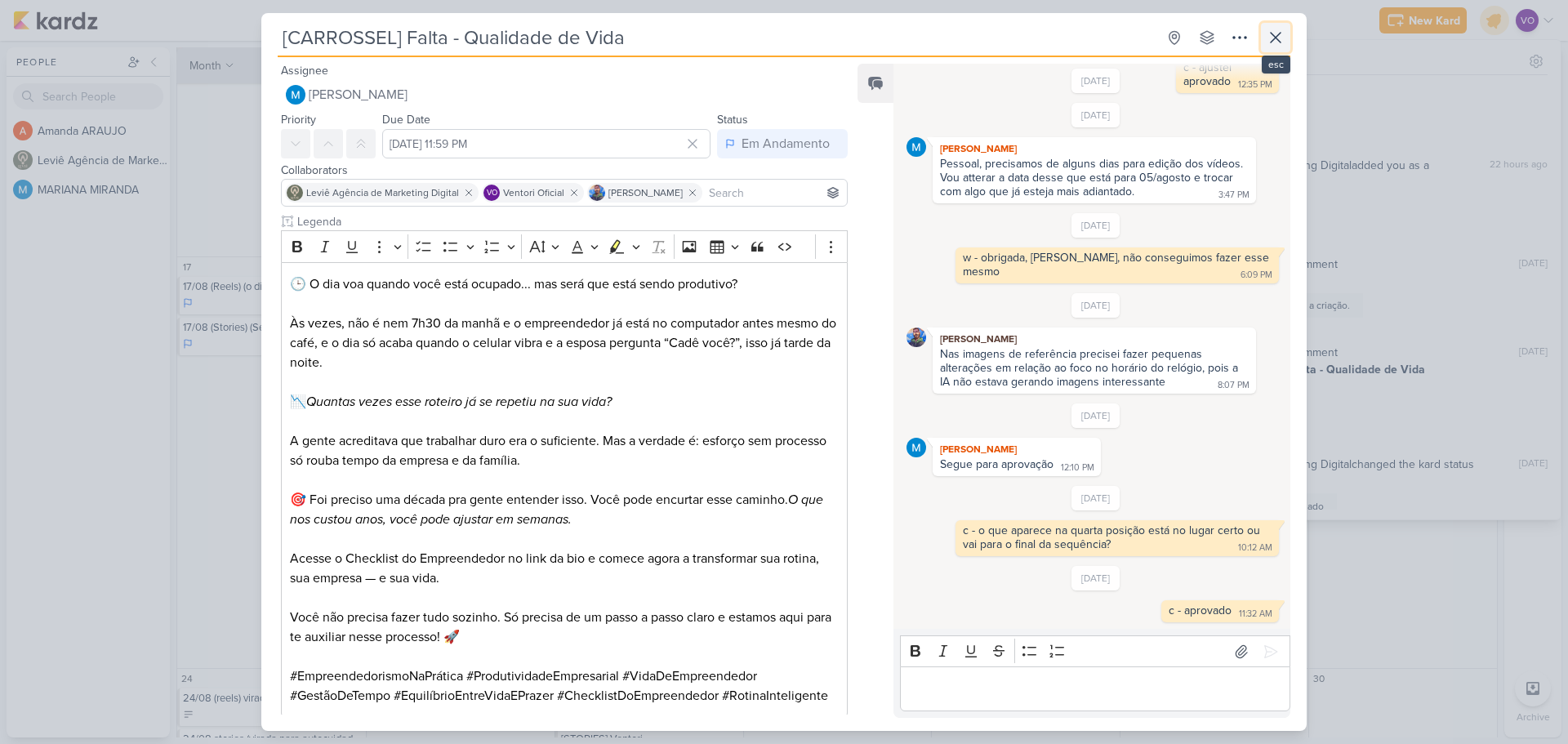
click at [1277, 40] on icon at bounding box center [1275, 37] width 19 height 19
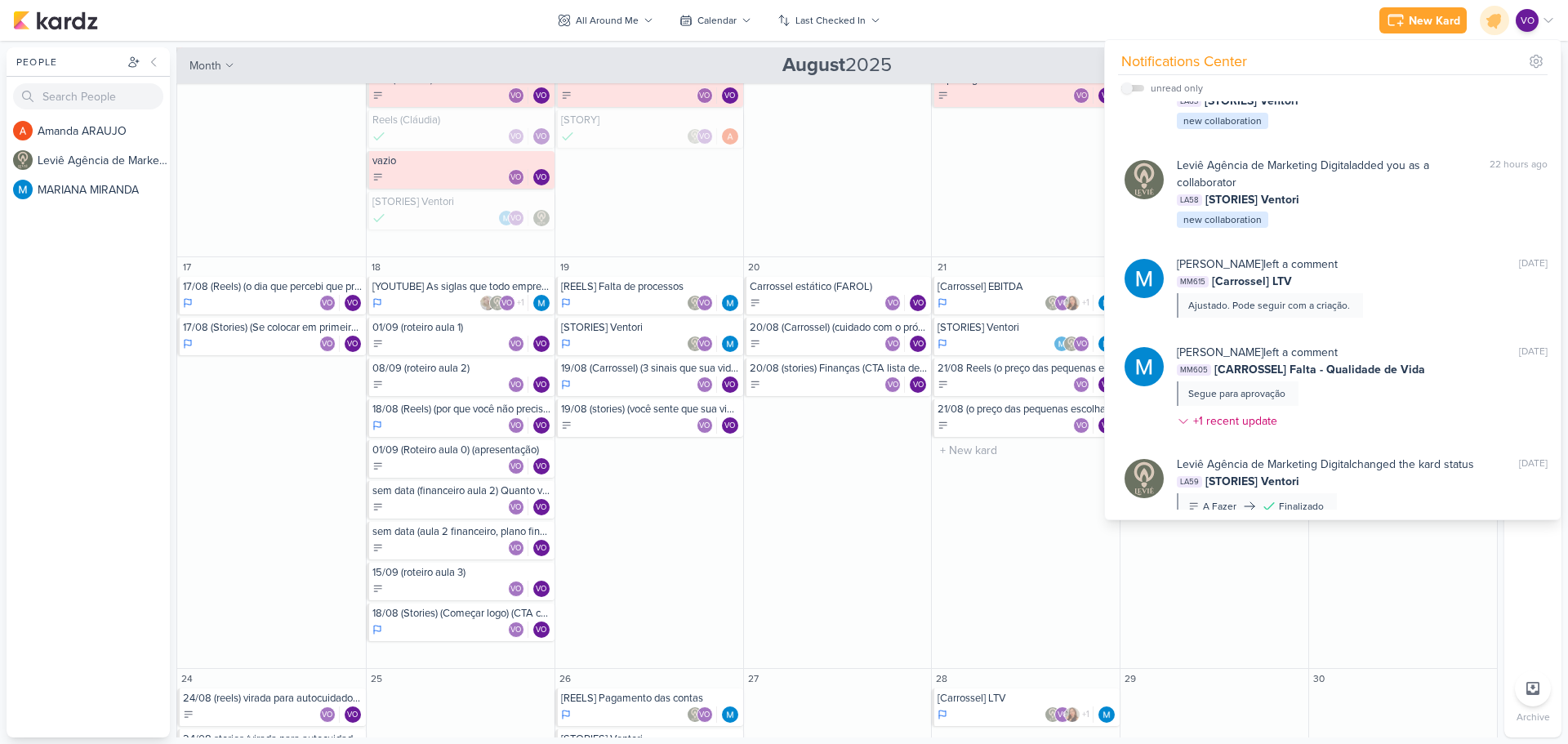
click at [1038, 562] on div "21 [Carrossel] EBITDA VO +1" at bounding box center [1025, 464] width 188 height 412
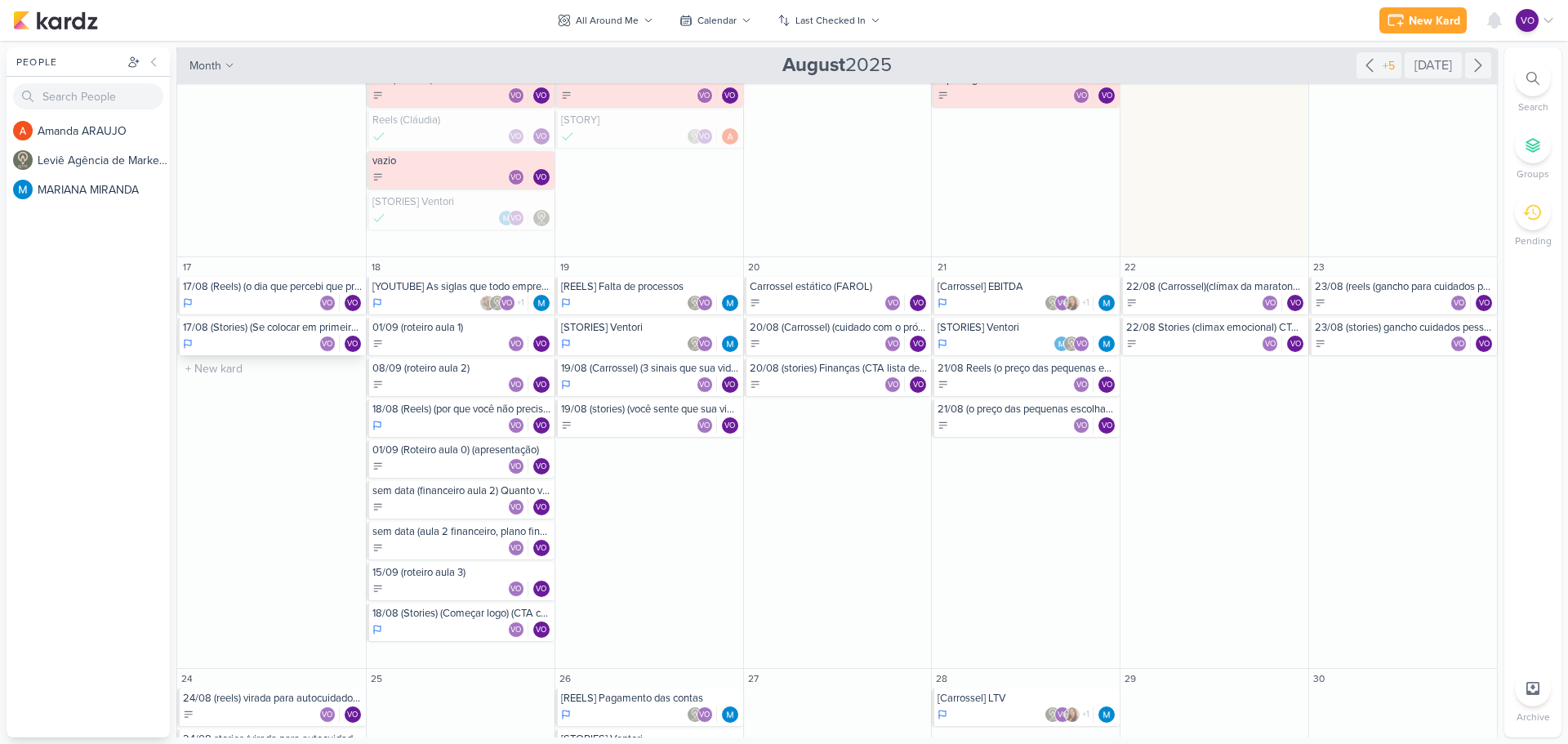
click at [279, 333] on div "17/08 (Stories) (Se colocar em primeiro lugar) (enquete)" at bounding box center [272, 327] width 179 height 13
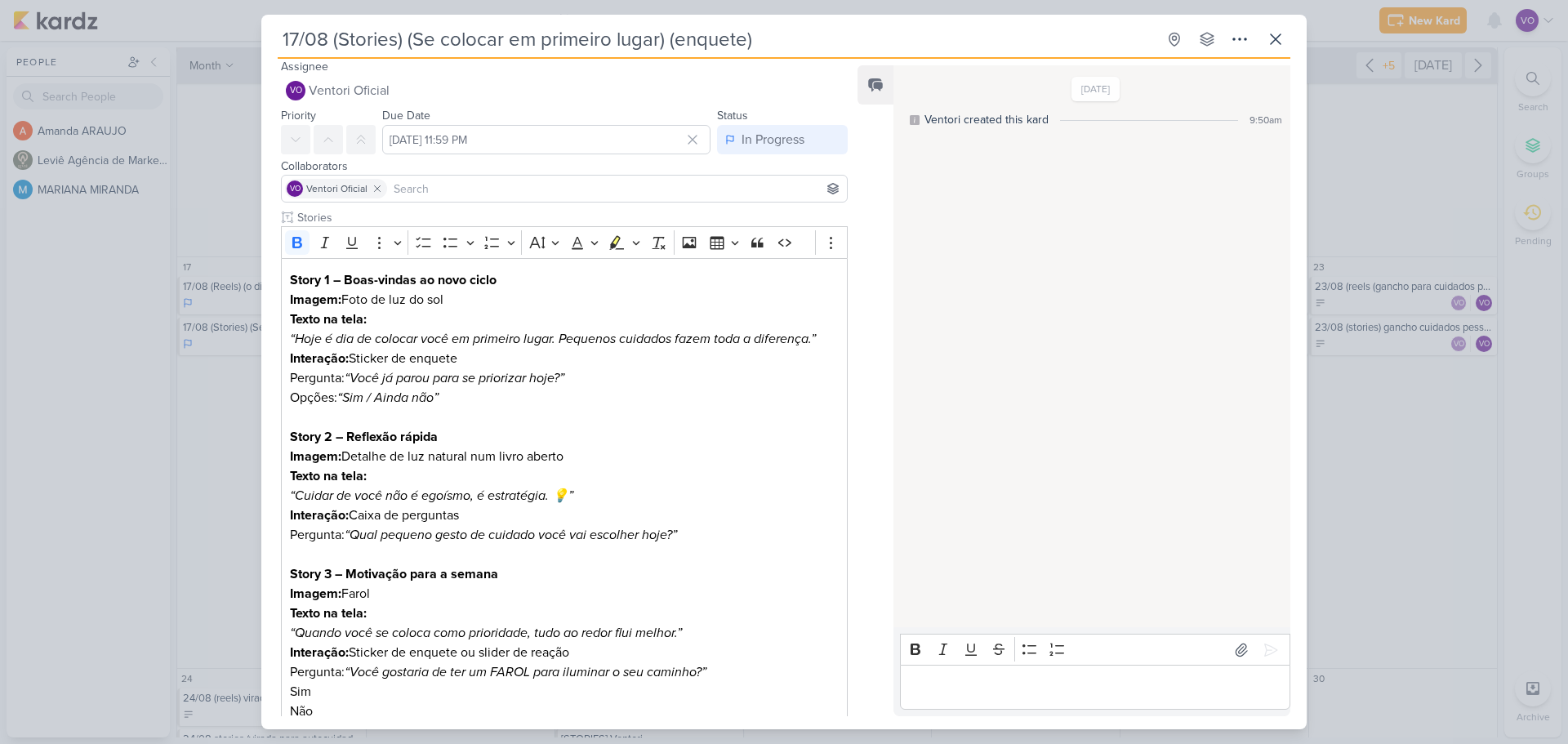
scroll to position [0, 0]
